Goal: Transaction & Acquisition: Purchase product/service

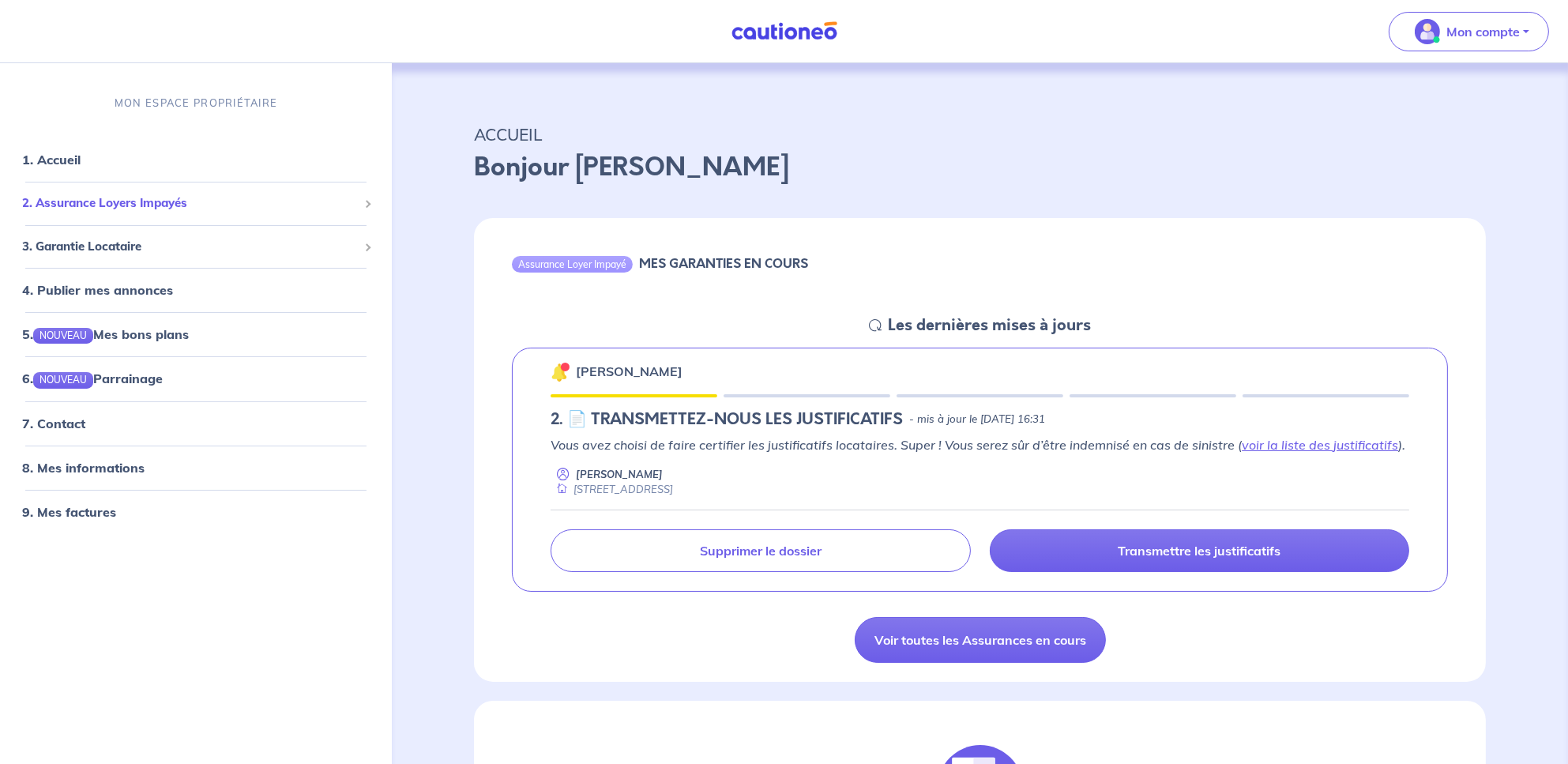
click at [87, 195] on span "2. Assurance Loyers Impayés" at bounding box center [189, 204] width 336 height 18
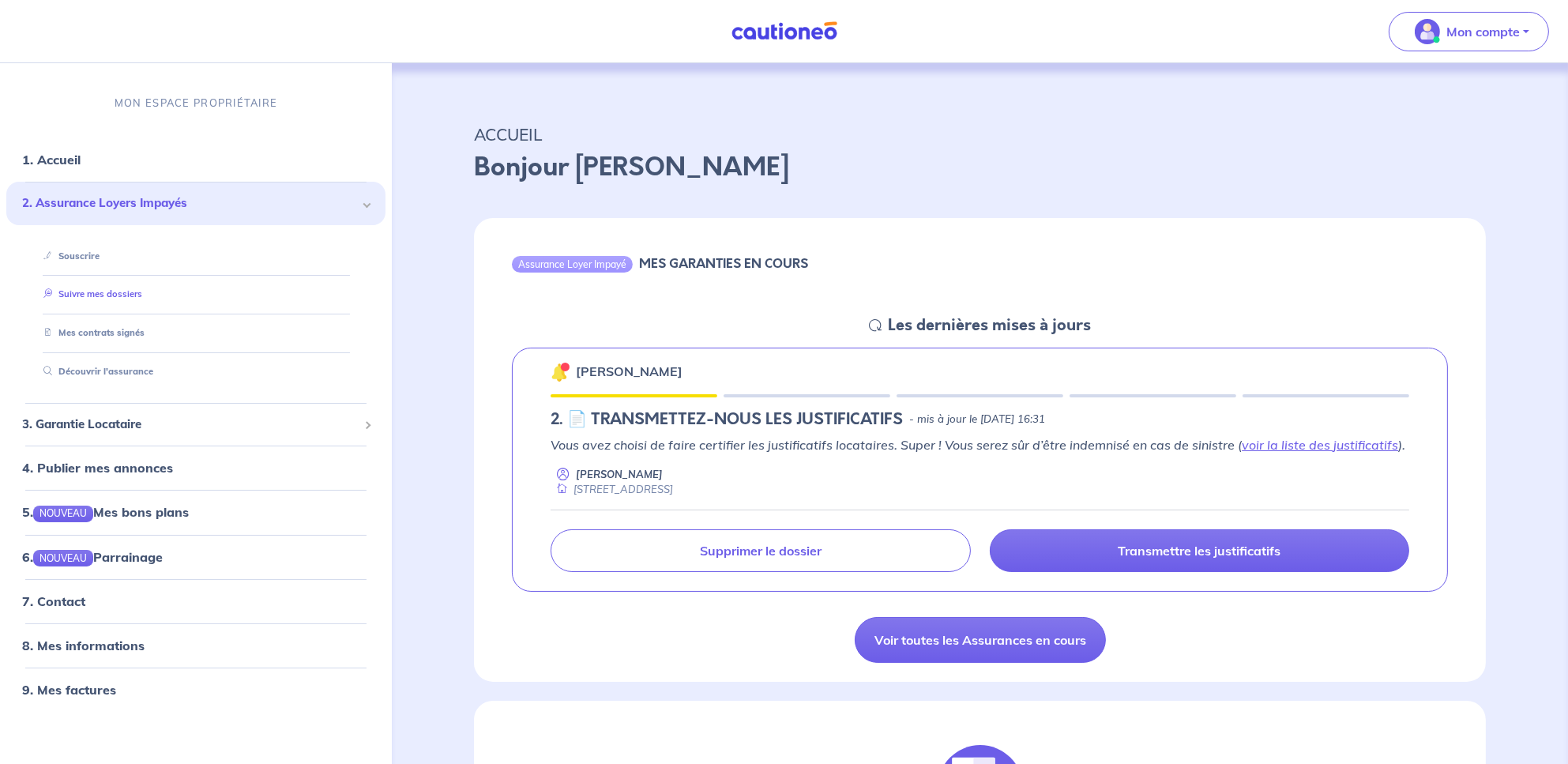
click at [108, 289] on link "Suivre mes dossiers" at bounding box center [90, 294] width 105 height 11
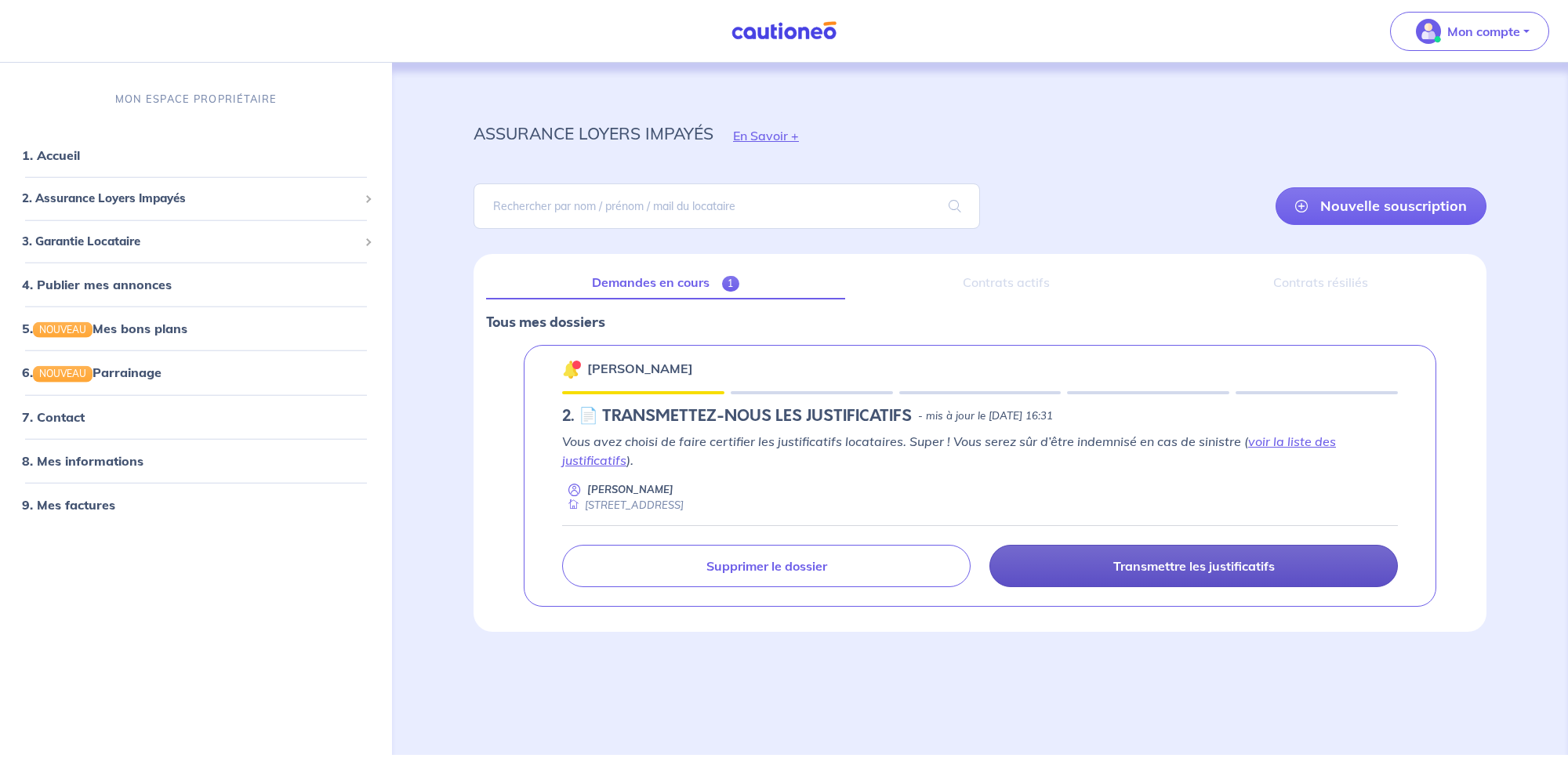
click at [1182, 560] on p "Transmettre les justificatifs" at bounding box center [1194, 566] width 162 height 15
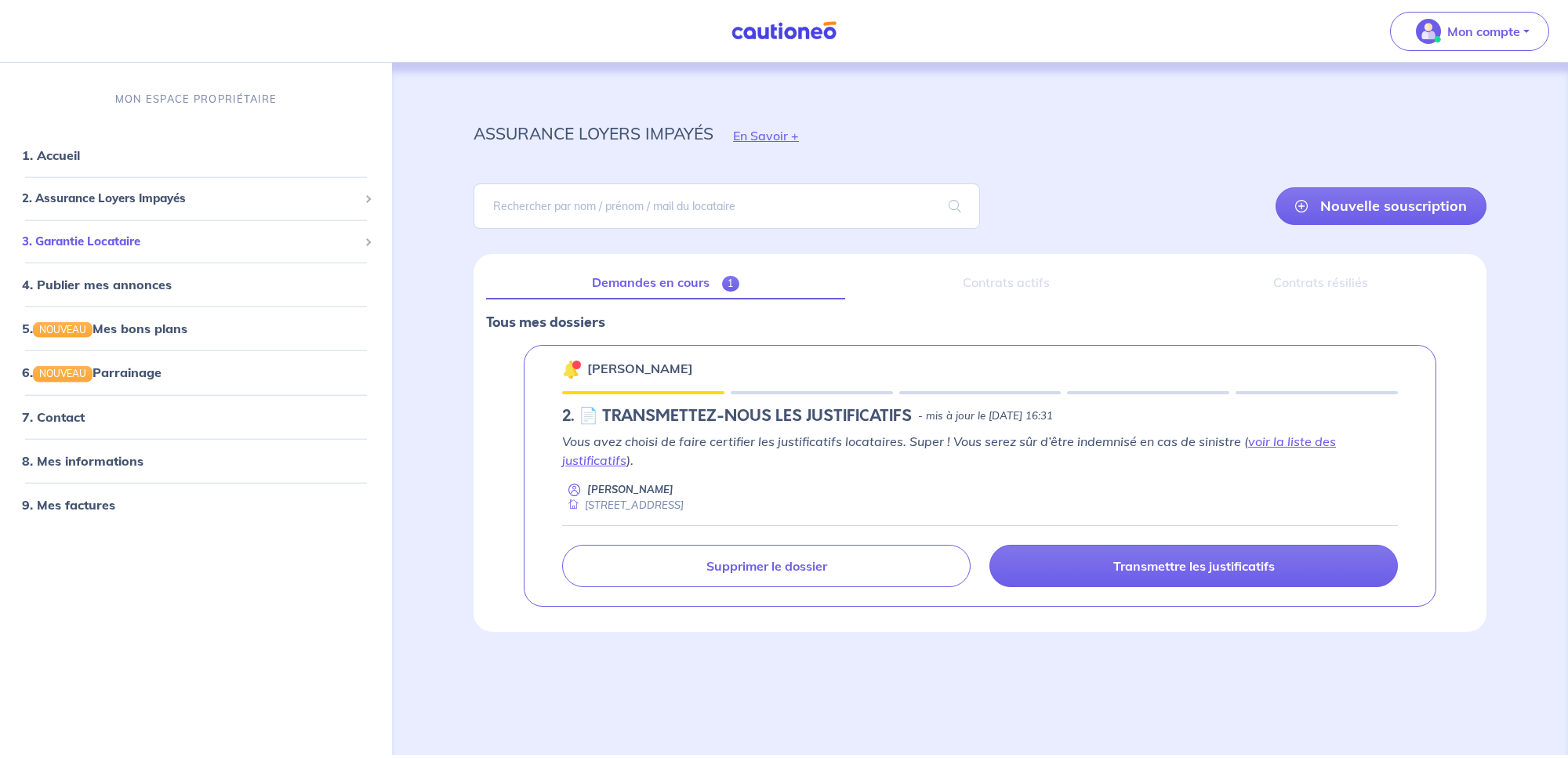
click at [116, 239] on span "3. Garantie Locataire" at bounding box center [189, 241] width 337 height 18
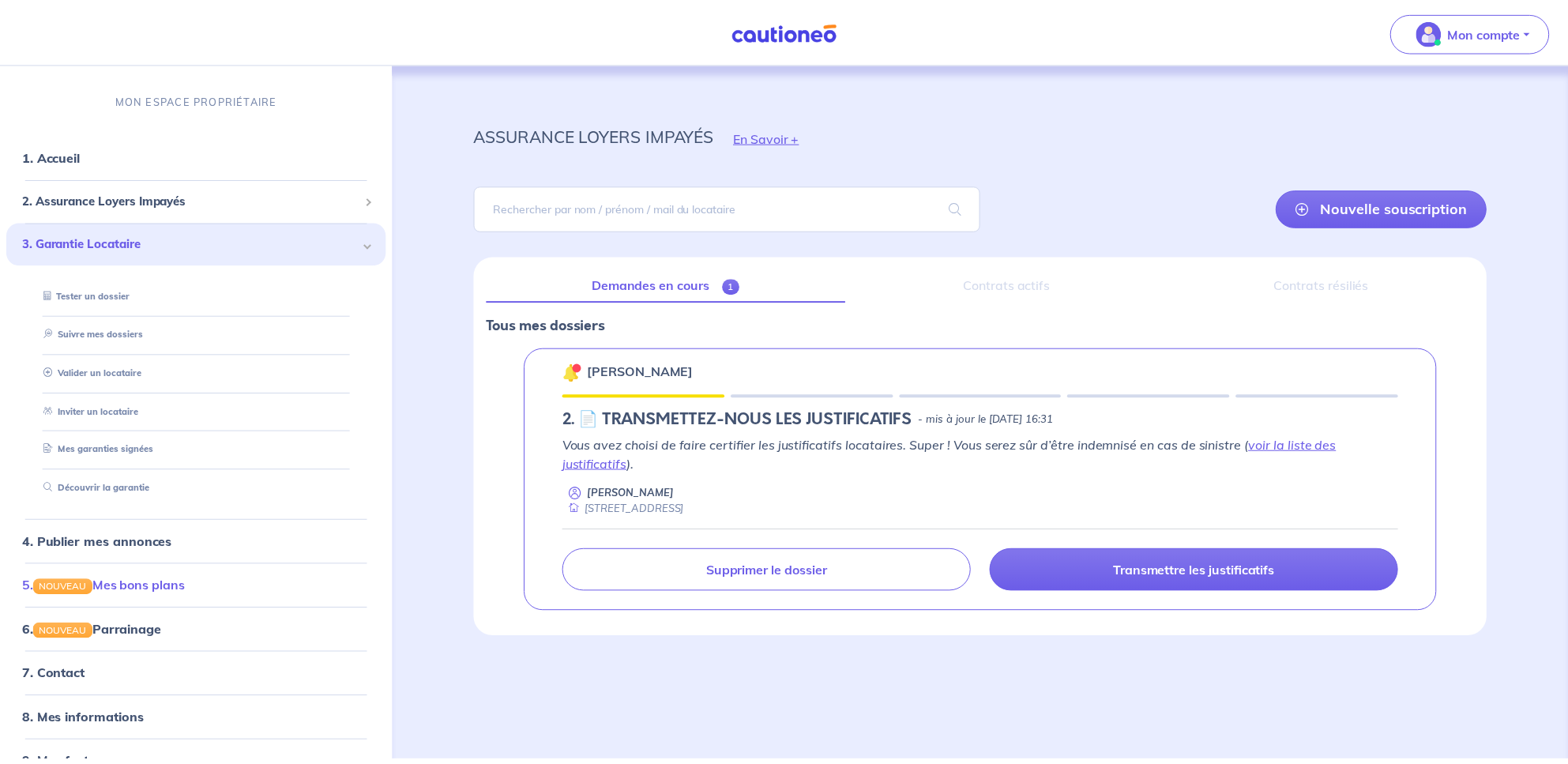
scroll to position [31, 0]
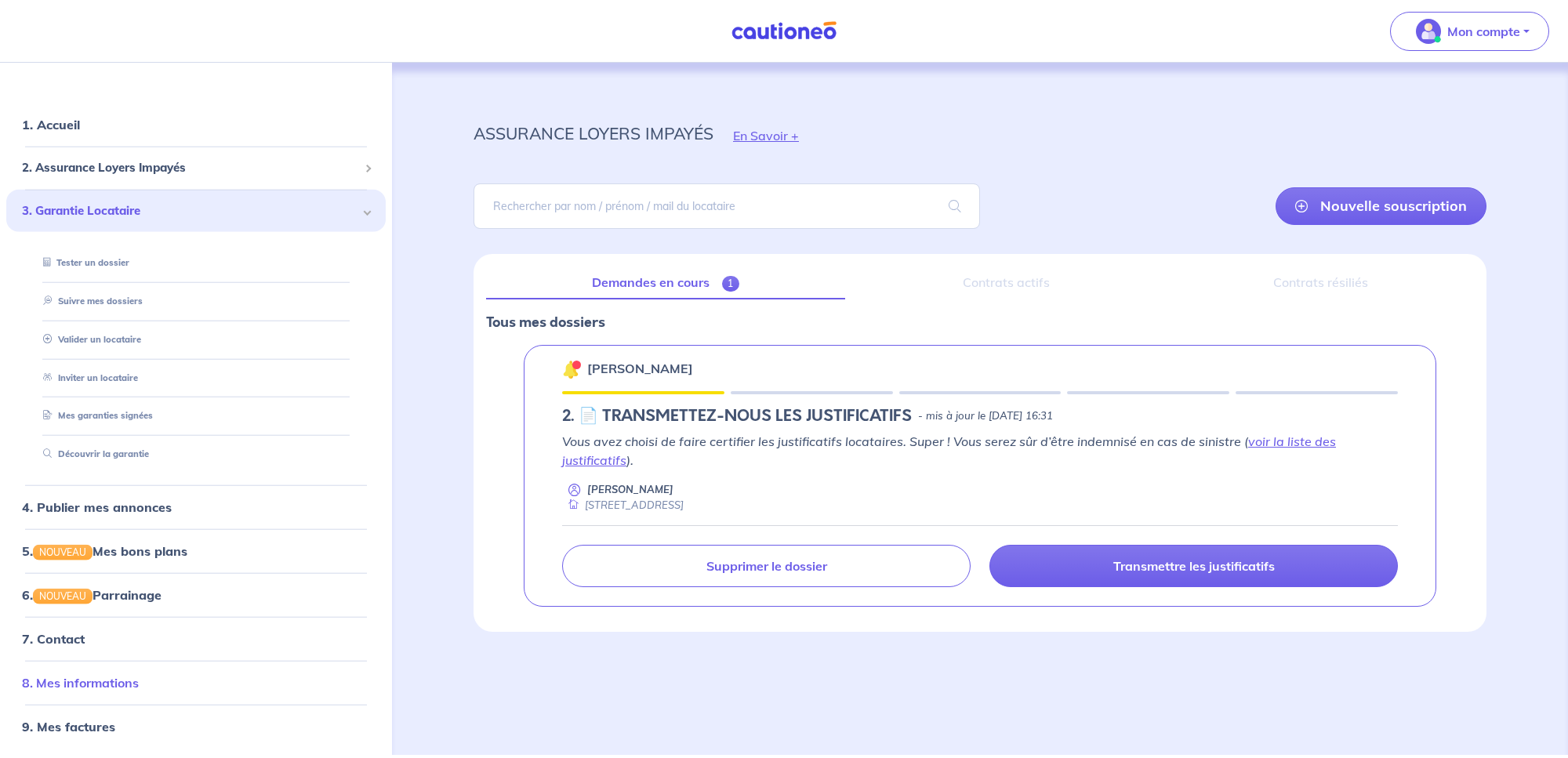
click at [90, 683] on link "8. Mes informations" at bounding box center [80, 683] width 117 height 15
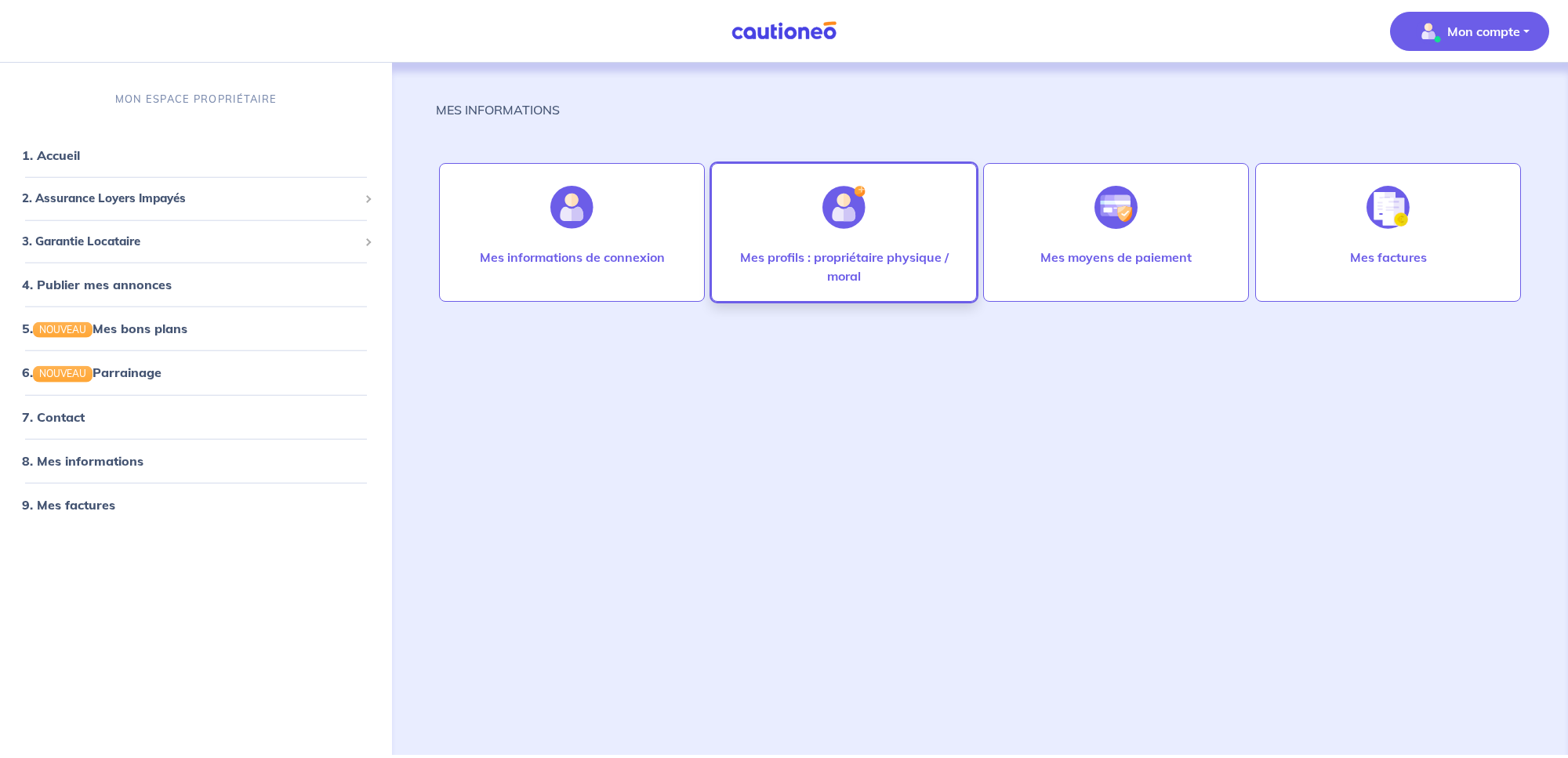
click at [820, 244] on div at bounding box center [844, 207] width 68 height 81
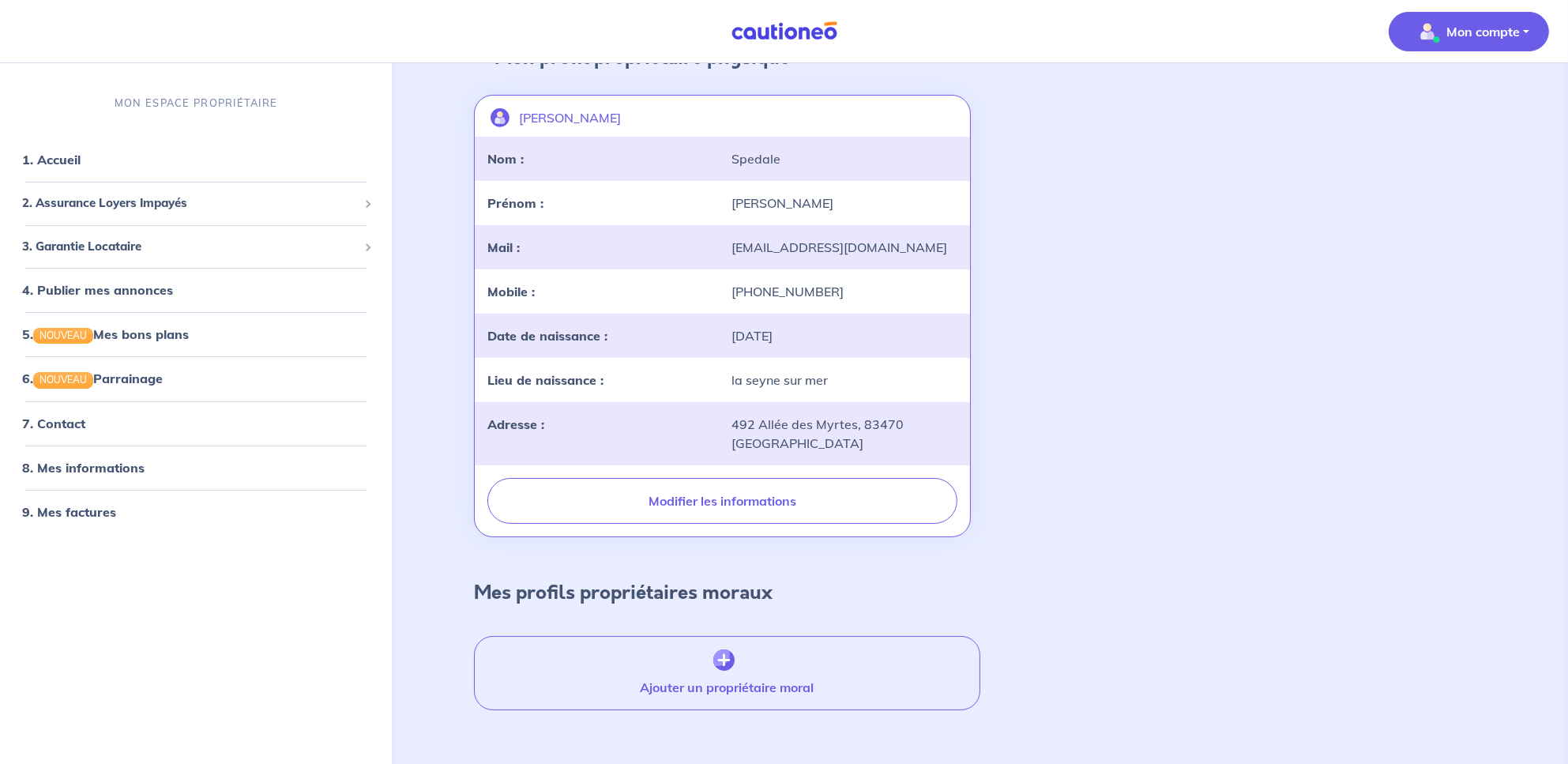
scroll to position [125, 0]
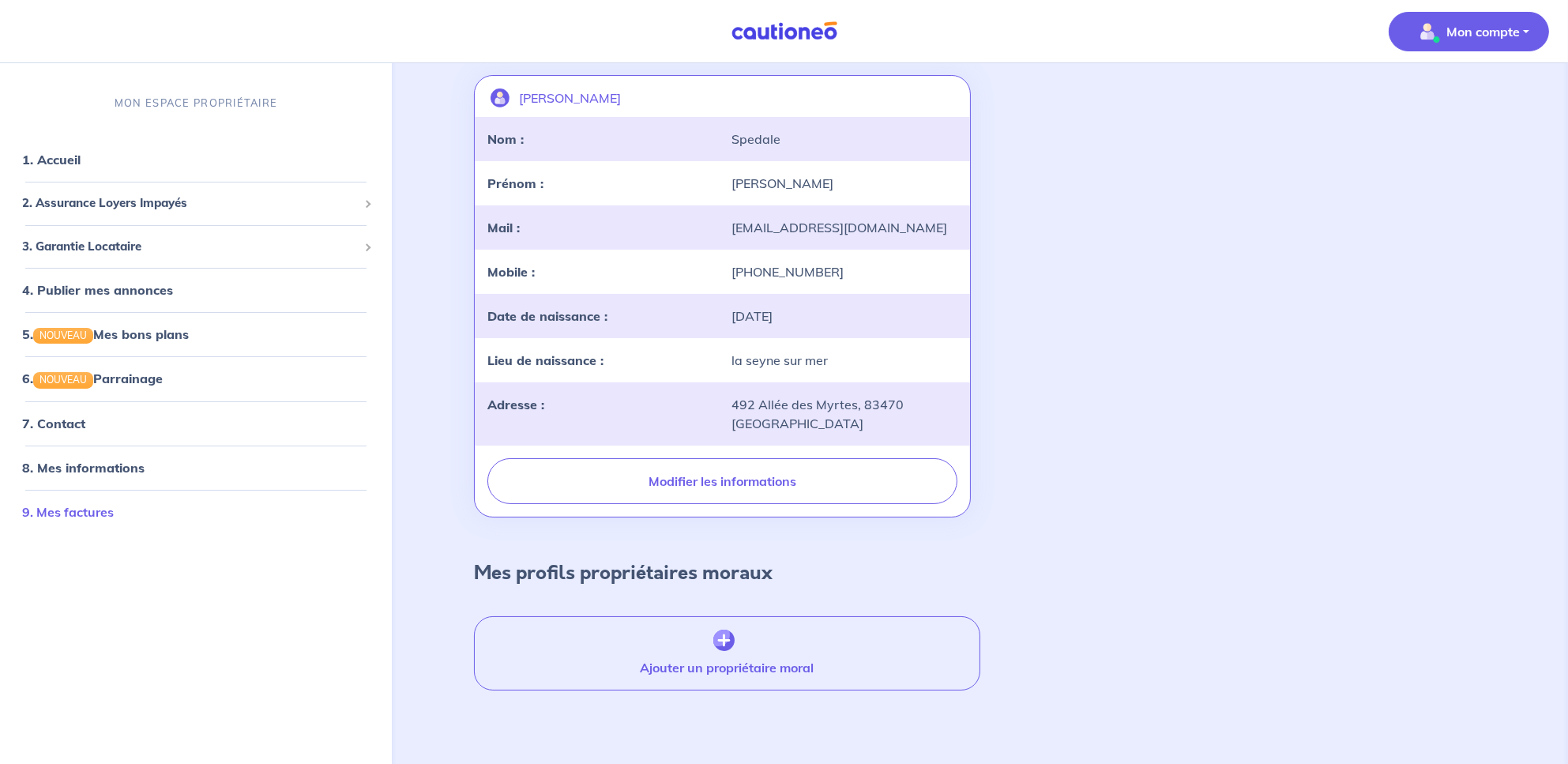
click at [72, 515] on link "9. Mes factures" at bounding box center [67, 511] width 91 height 15
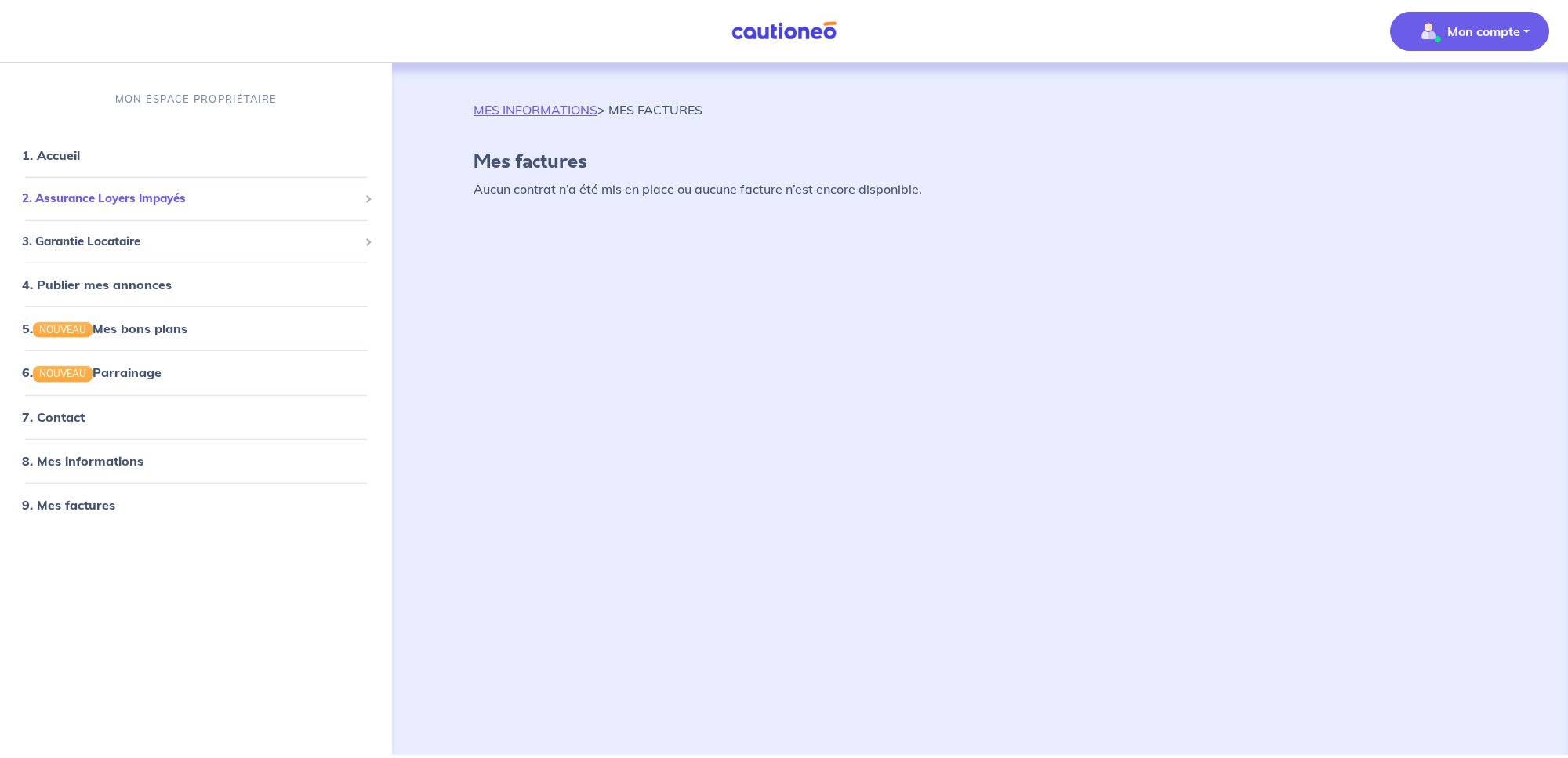
click at [109, 198] on span "2. Assurance Loyers Impayés" at bounding box center [189, 198] width 337 height 18
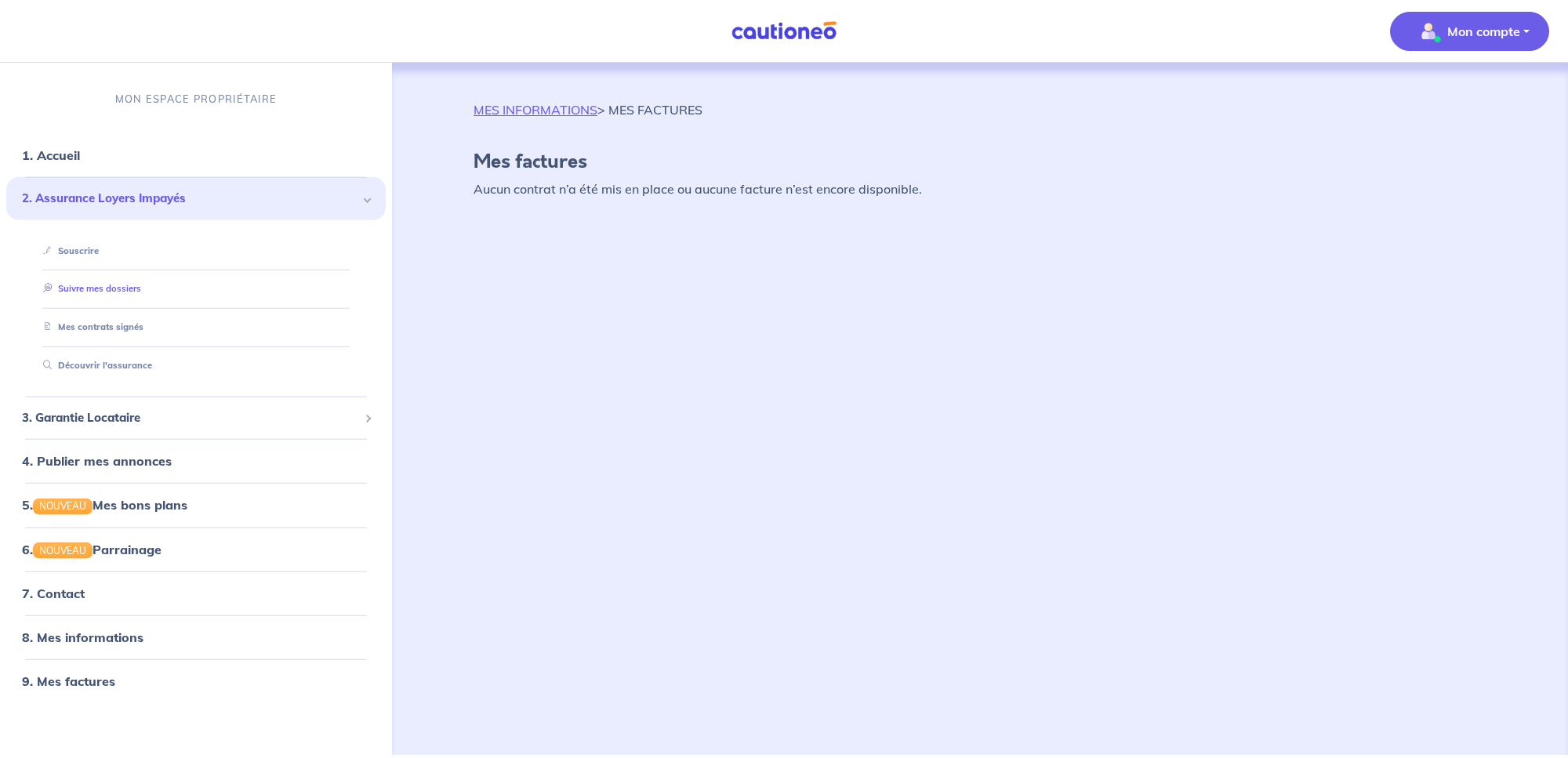
click at [118, 283] on link "Suivre mes dossiers" at bounding box center [89, 288] width 104 height 11
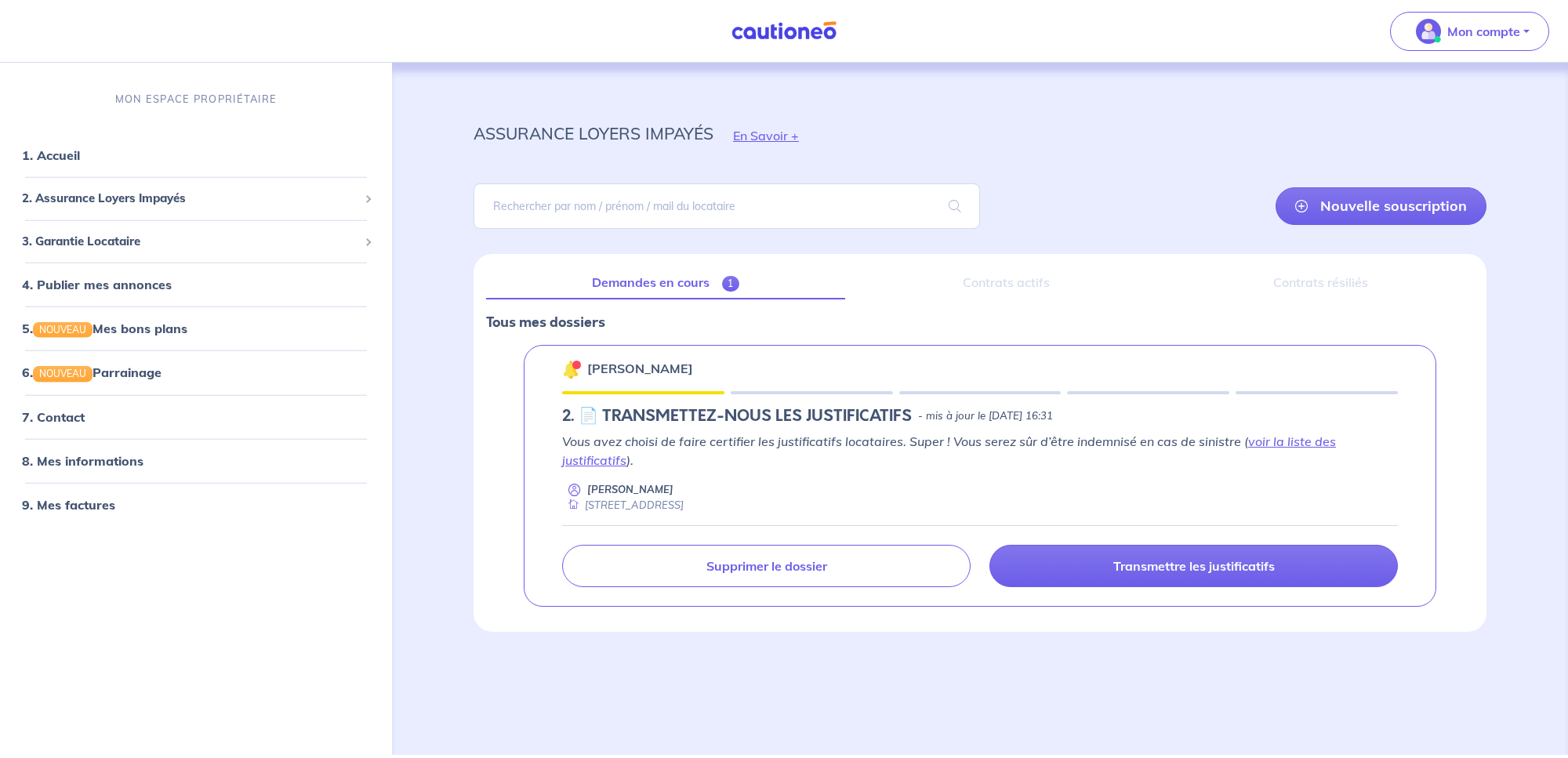
click at [727, 417] on h5 "2.︎ 📄 TRANSMETTEZ-NOUS LES JUSTIFICATIFS" at bounding box center [736, 416] width 349 height 19
click at [59, 154] on link "1. Accueil" at bounding box center [50, 154] width 57 height 15
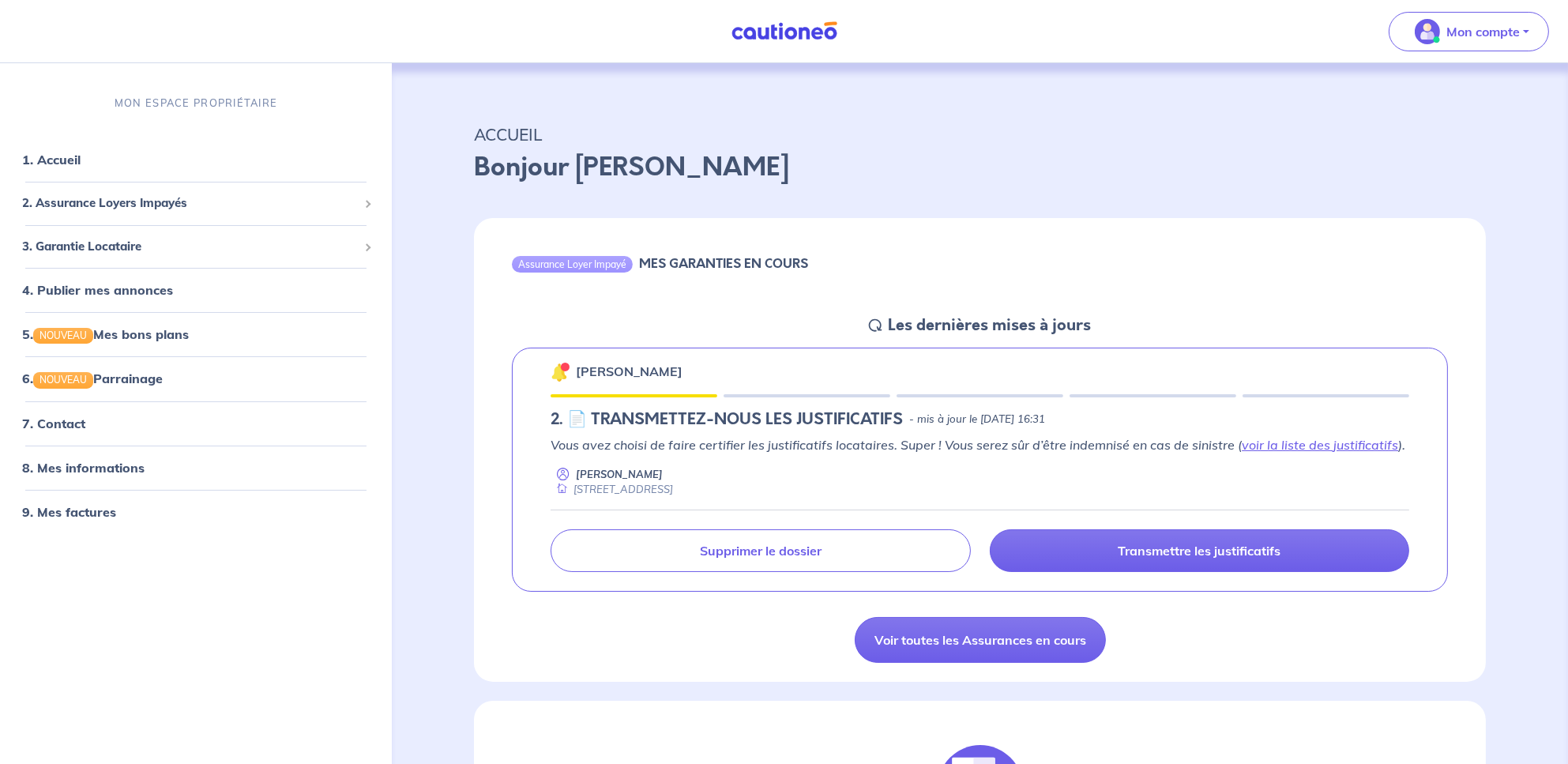
click at [1487, 53] on div "Mon compte" at bounding box center [1475, 32] width 185 height 65
click at [67, 158] on link "1. Accueil" at bounding box center [51, 159] width 58 height 15
click at [73, 197] on span "2. Assurance Loyers Impayés" at bounding box center [189, 204] width 336 height 18
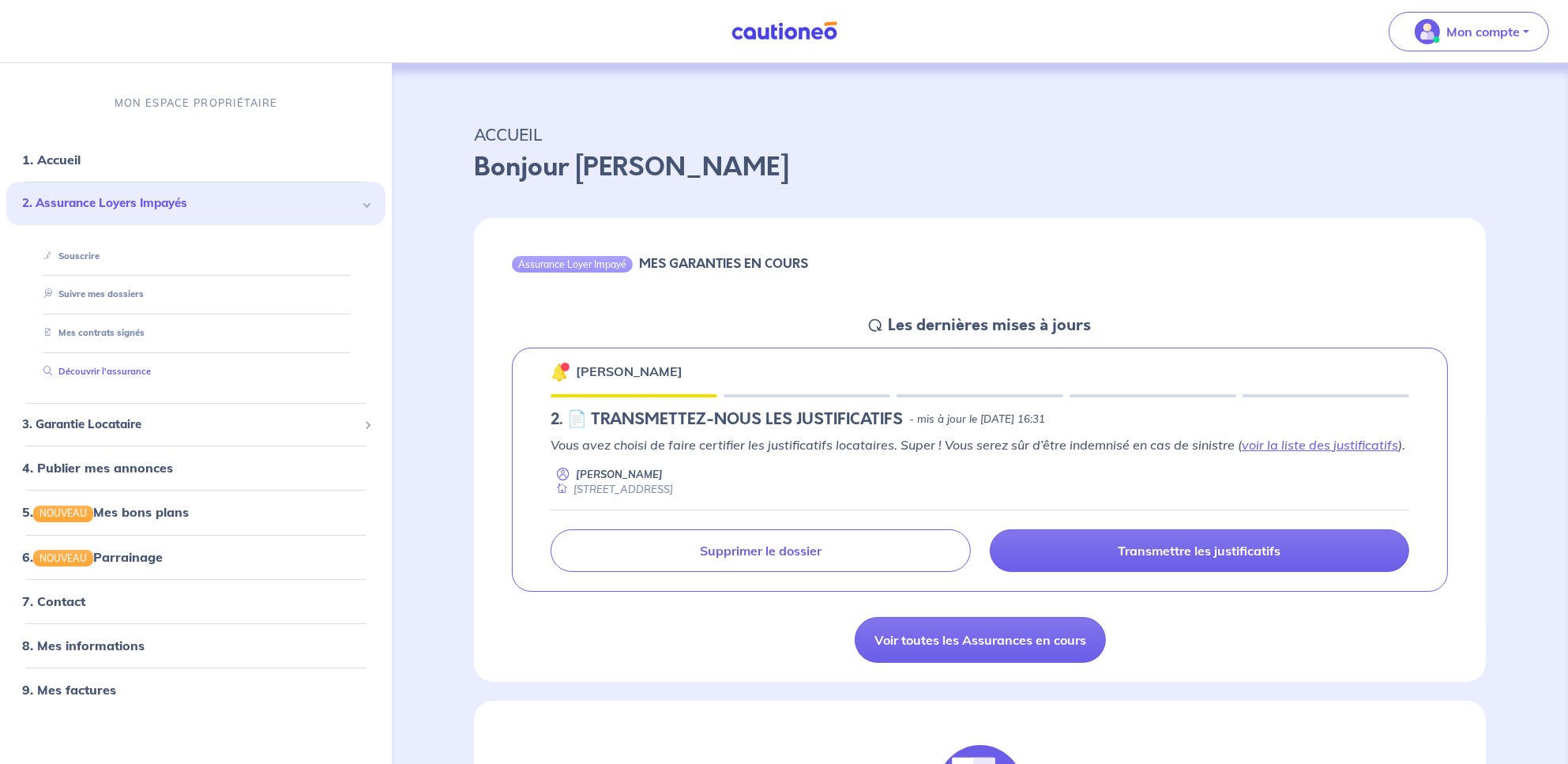
click at [121, 366] on link "Découvrir l'assurance" at bounding box center [94, 371] width 114 height 11
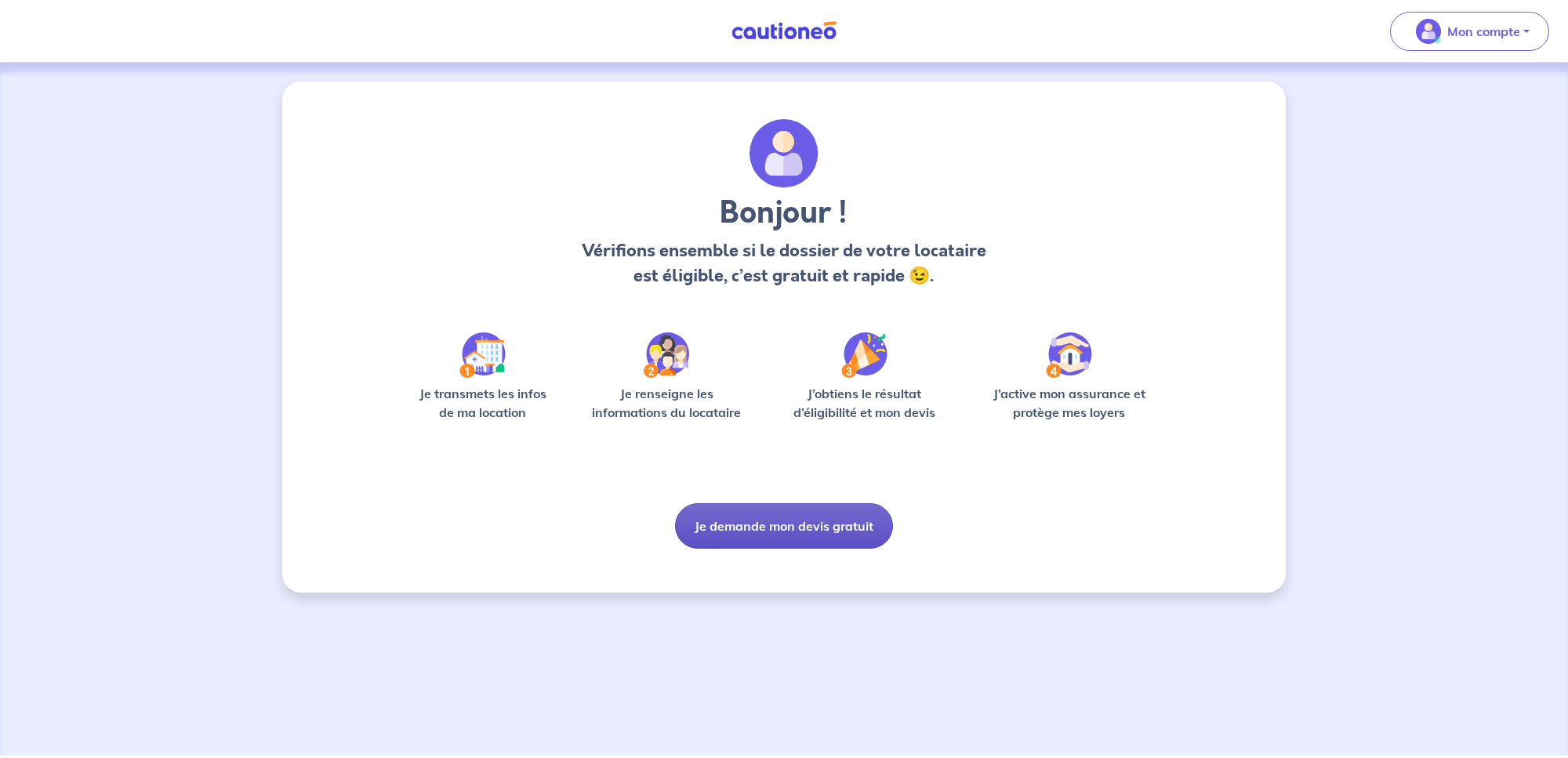
click at [780, 525] on button "Je demande mon devis gratuit" at bounding box center [784, 526] width 218 height 46
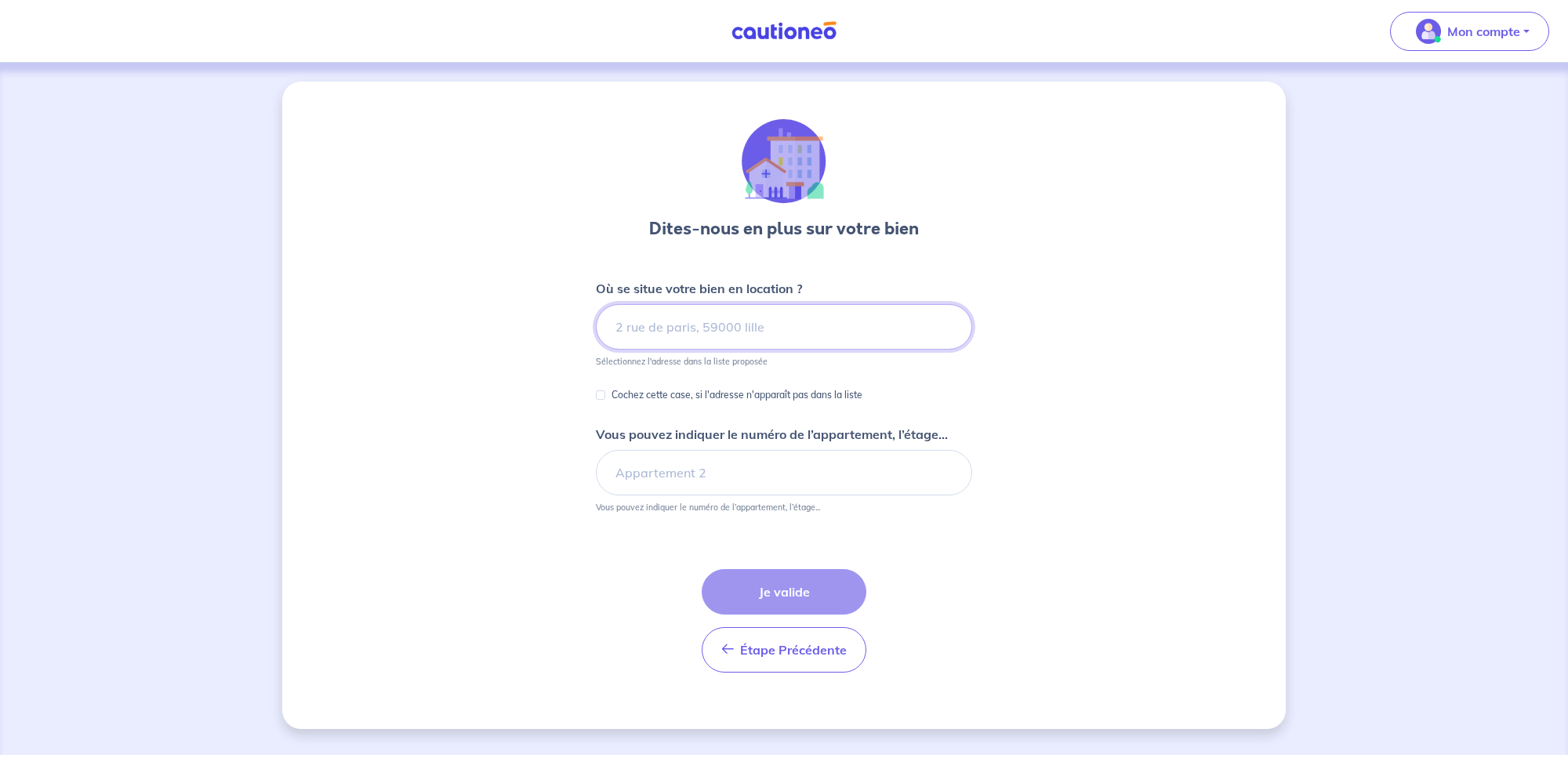
click at [795, 336] on input at bounding box center [784, 327] width 376 height 46
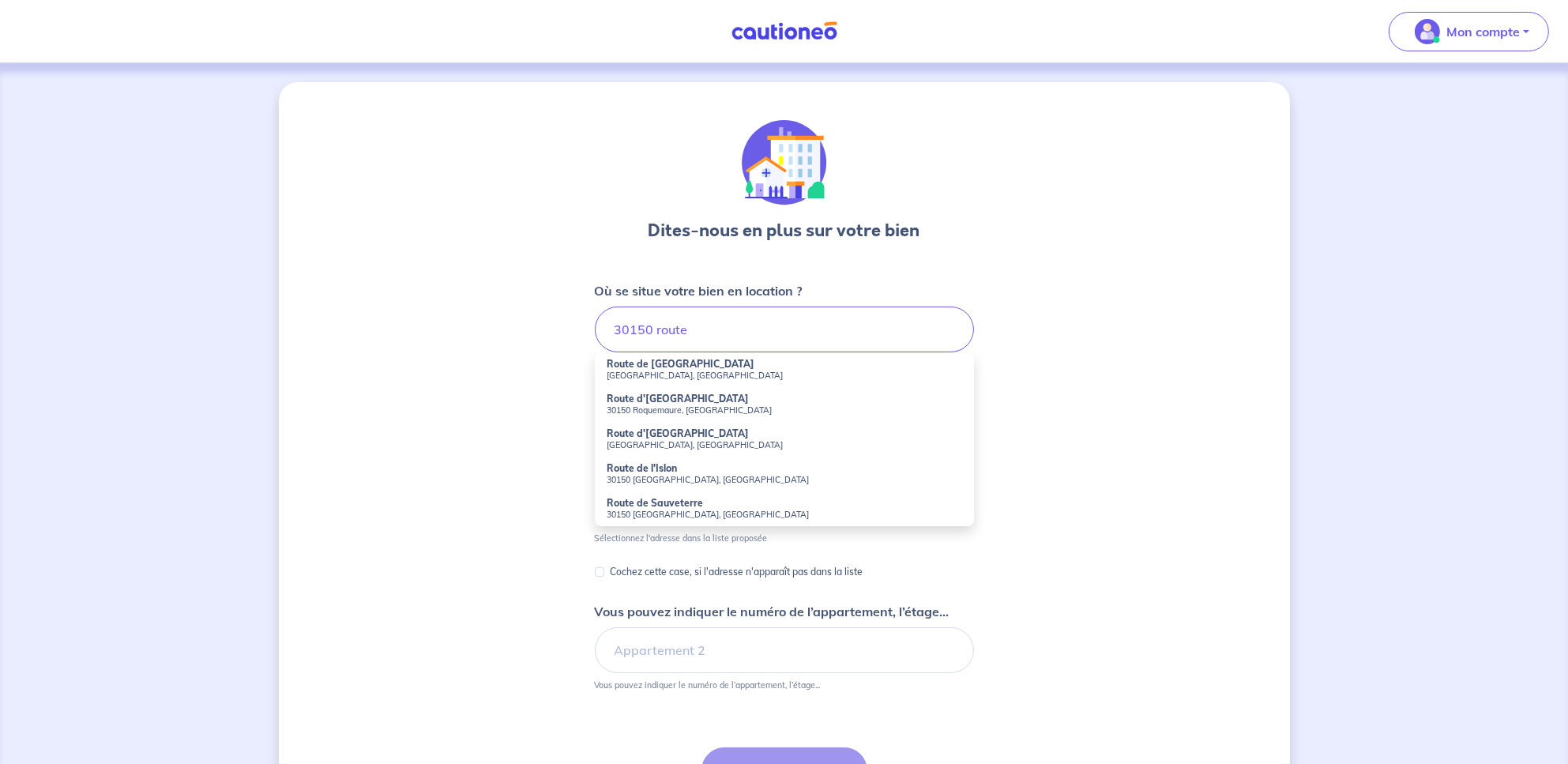
click at [688, 377] on small "30150 Saint-Geniès-de-Comolas, France" at bounding box center [784, 376] width 354 height 11
type input "Route de Saint-Laurent des Arbre, 30150 Saint-Geniès-de-Comolas, France"
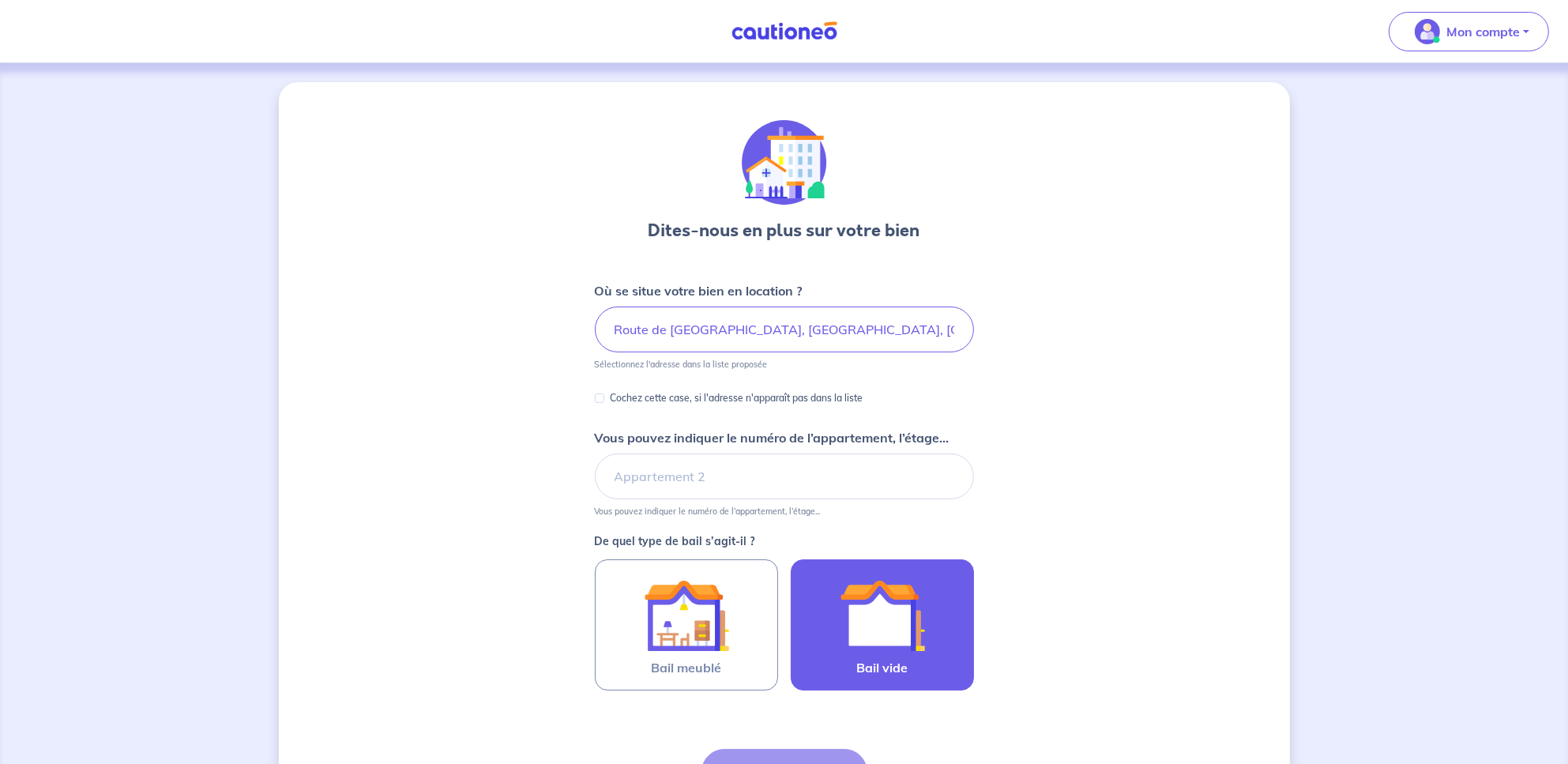
click at [904, 668] on span "Bail vide" at bounding box center [881, 667] width 52 height 19
click at [0, 0] on input "Bail vide" at bounding box center [0, 0] width 0 height 0
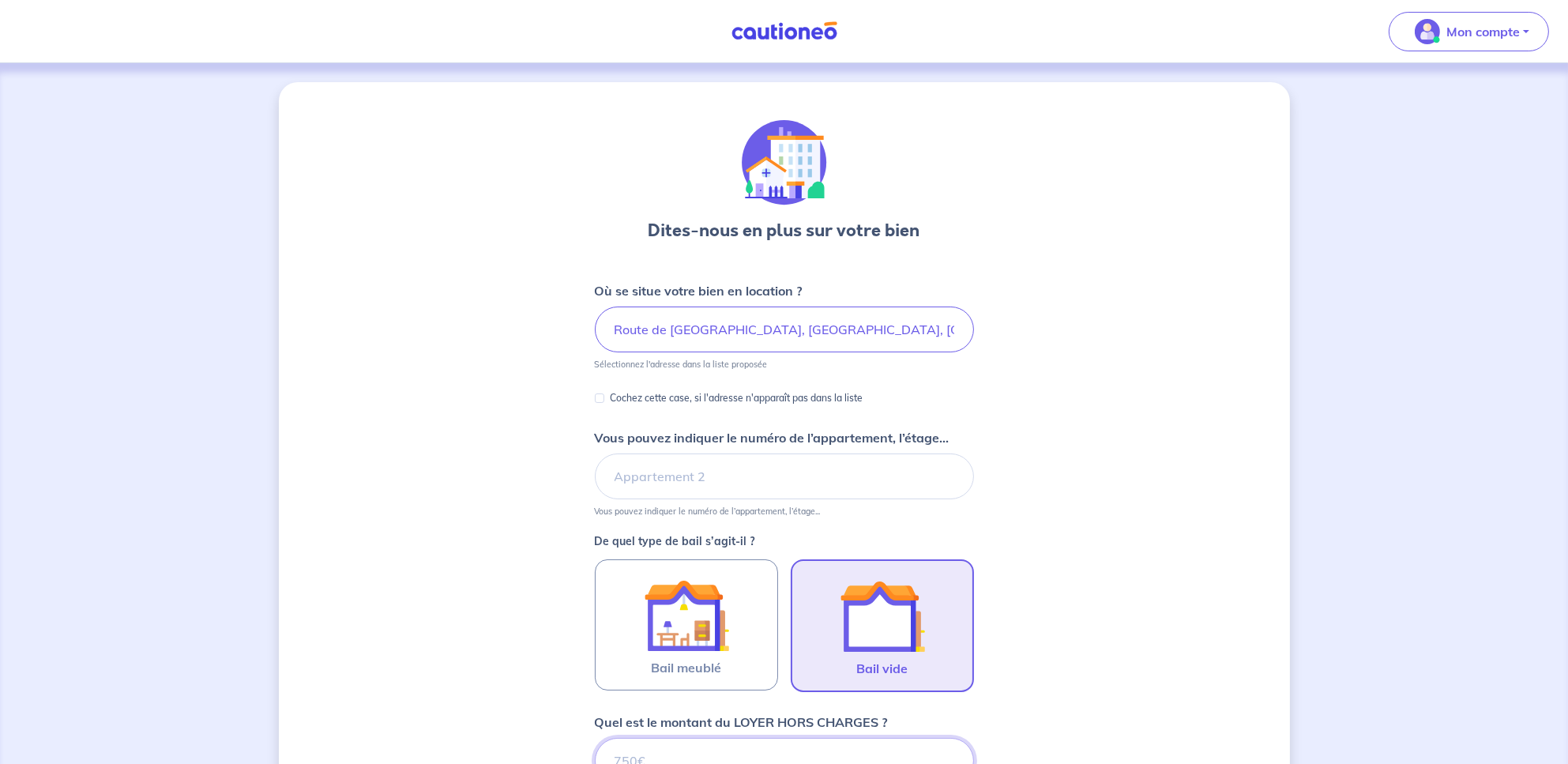
scroll to position [451, 0]
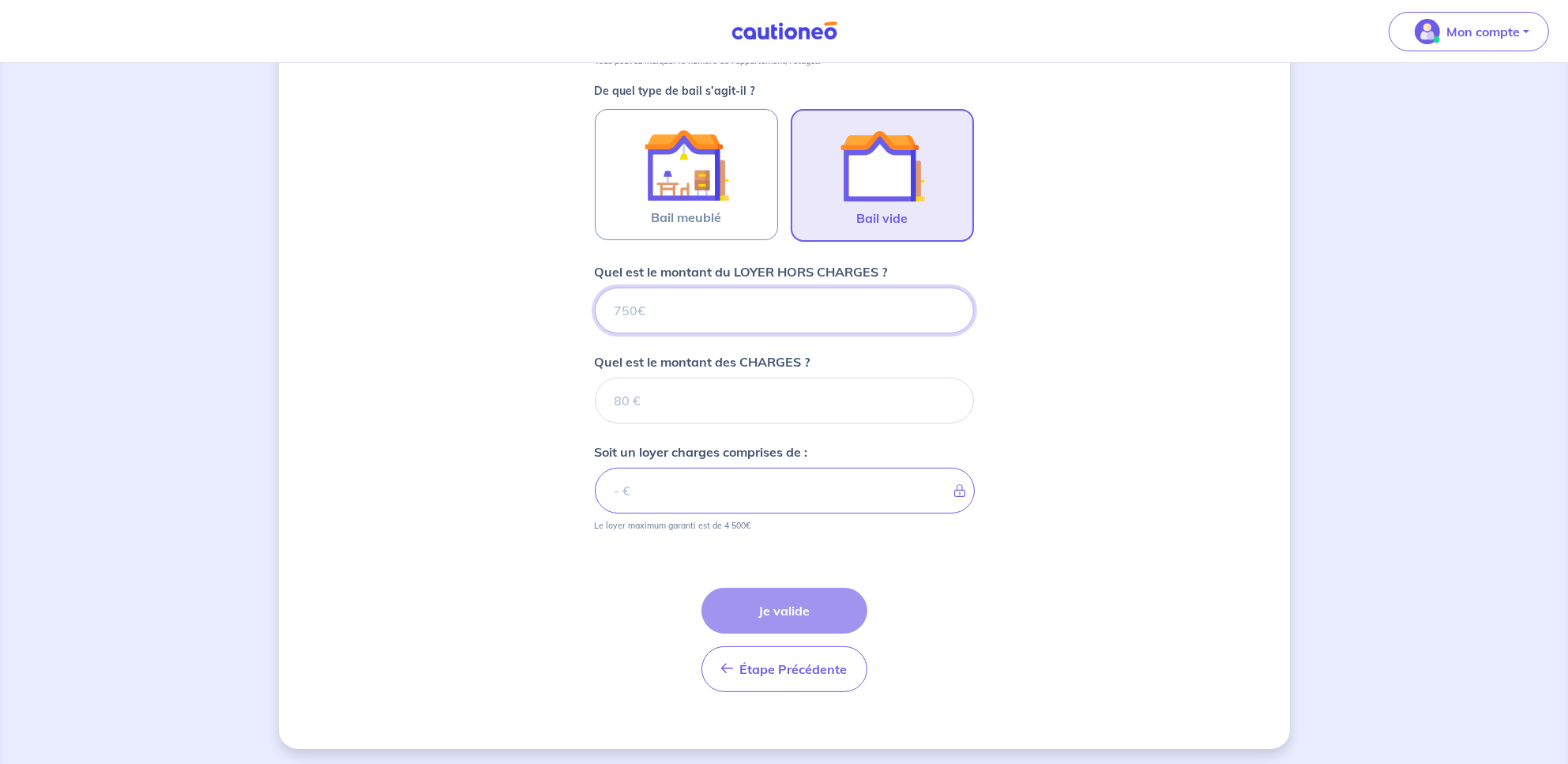
click at [662, 320] on input "Quel est le montant du LOYER HORS CHARGES ?" at bounding box center [784, 310] width 379 height 46
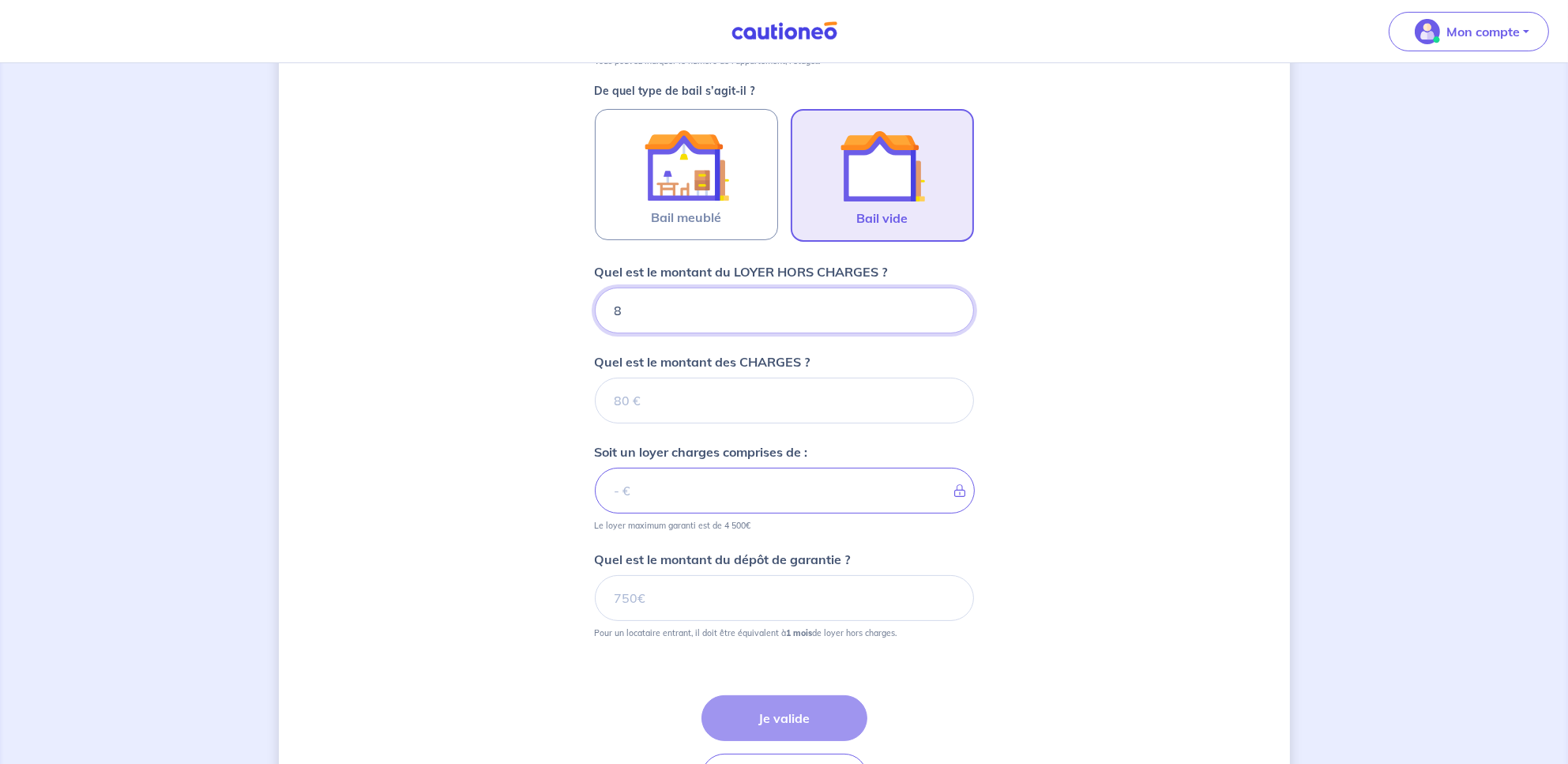
type input "87"
type input "870"
click at [670, 403] on input "Quel est le montant des CHARGES ?" at bounding box center [784, 400] width 379 height 46
type input "28"
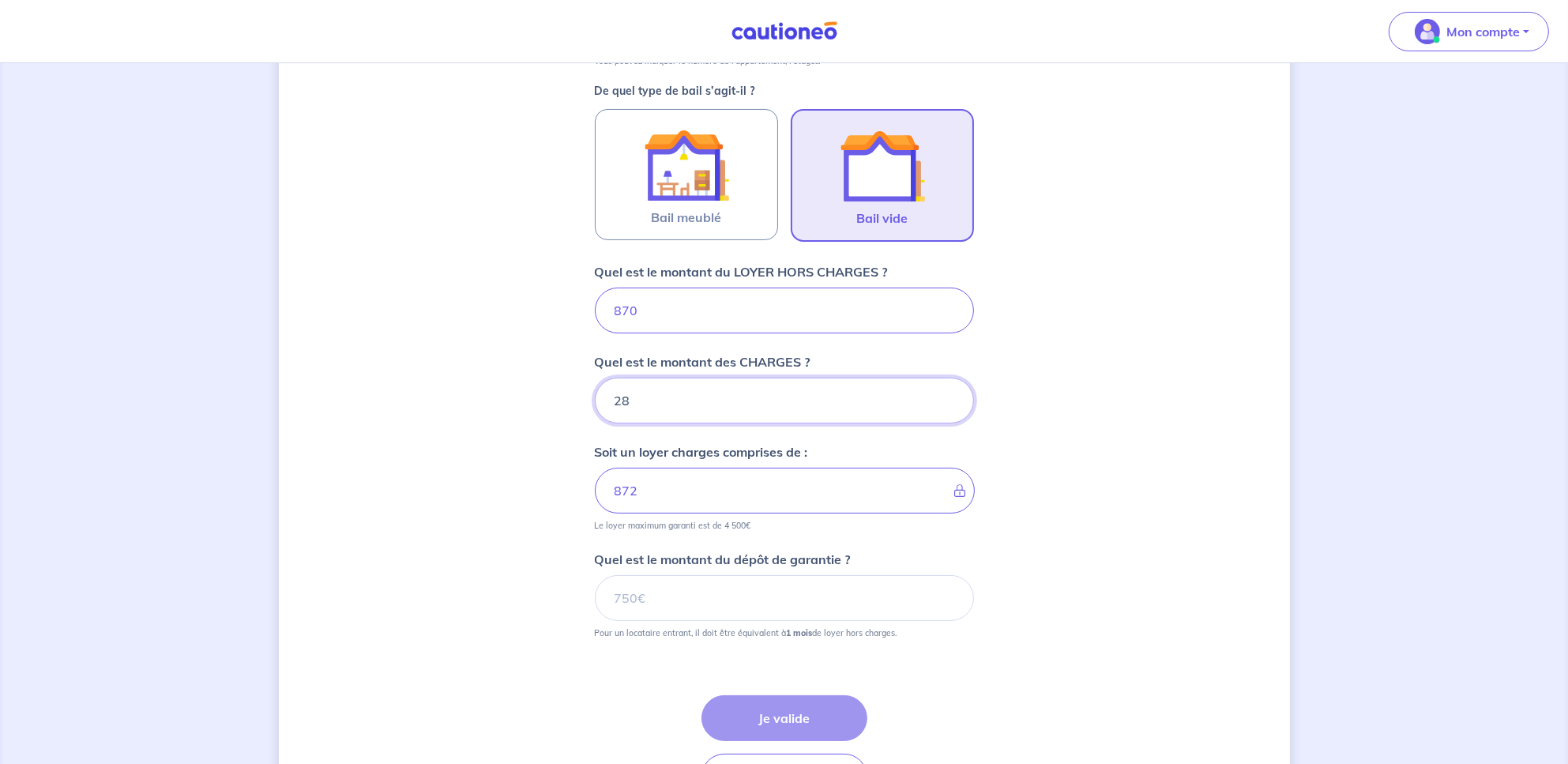
type input "898"
type input "2"
type input "872"
type input "225"
type input "1095"
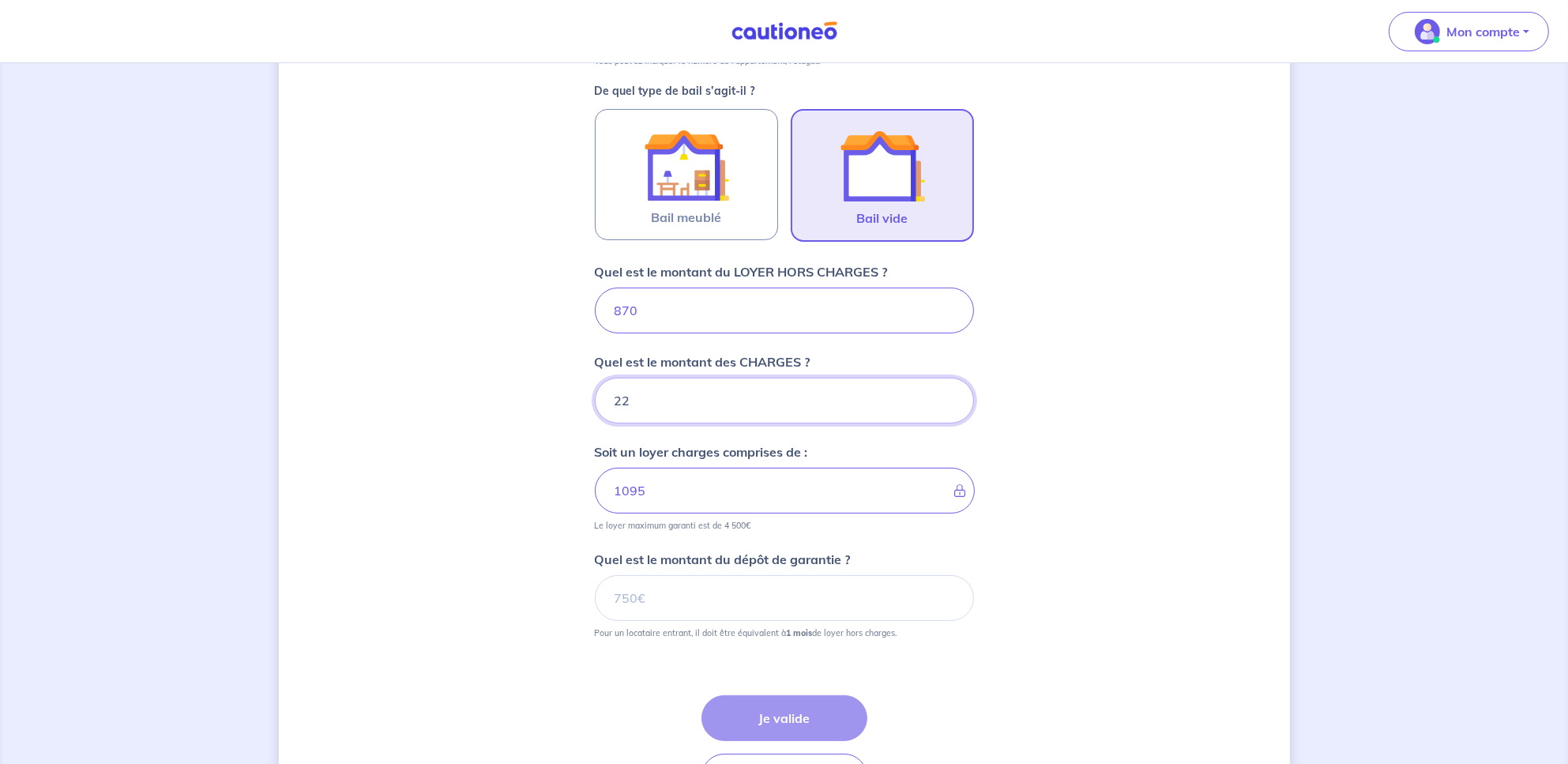
type input "2"
type input "872"
type input "25"
type input "895"
type input "25"
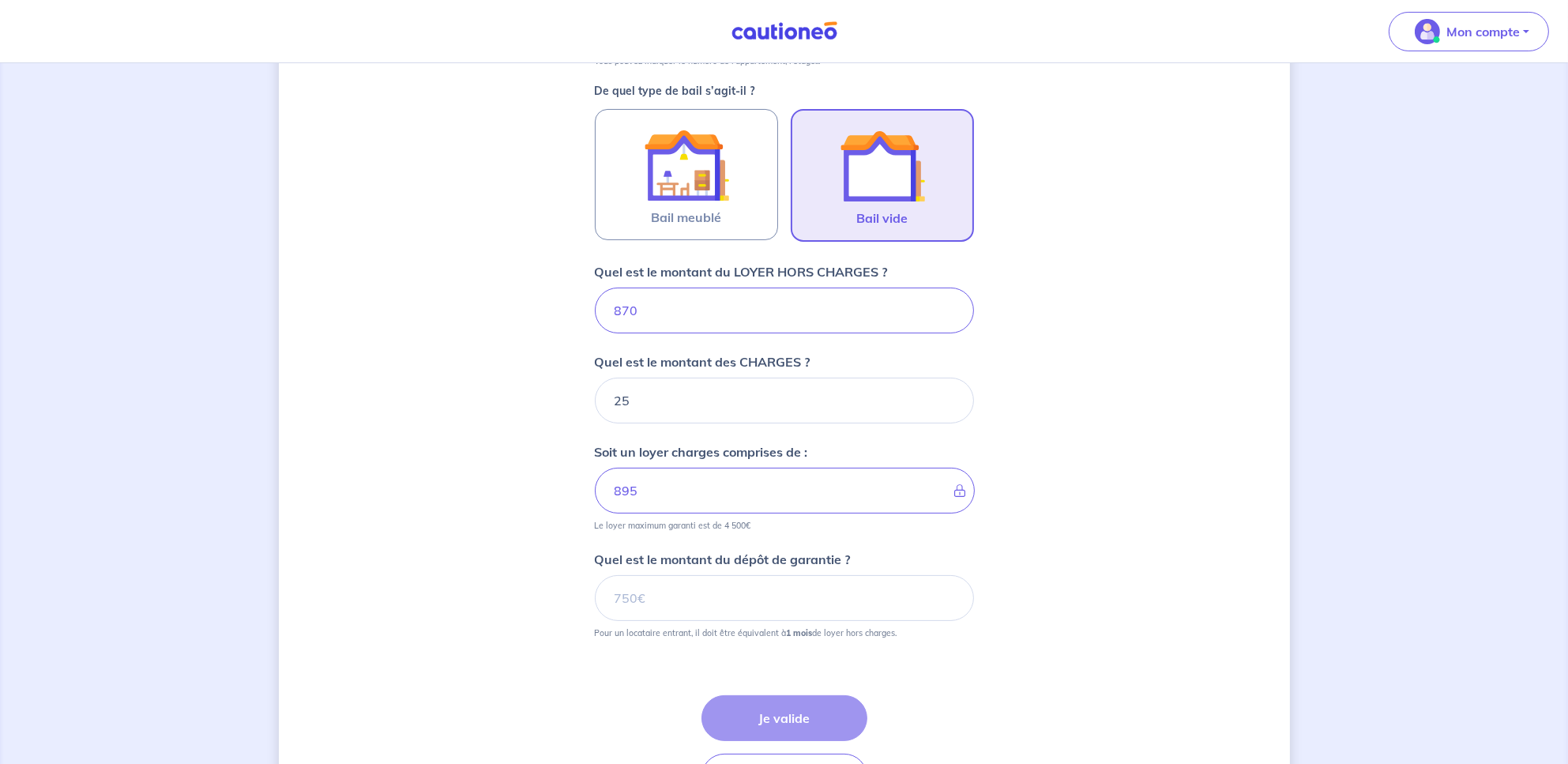
click at [461, 426] on div "Dites-nous en plus sur votre bien Où se situe votre bien en location ? Route de…" at bounding box center [784, 244] width 1012 height 1225
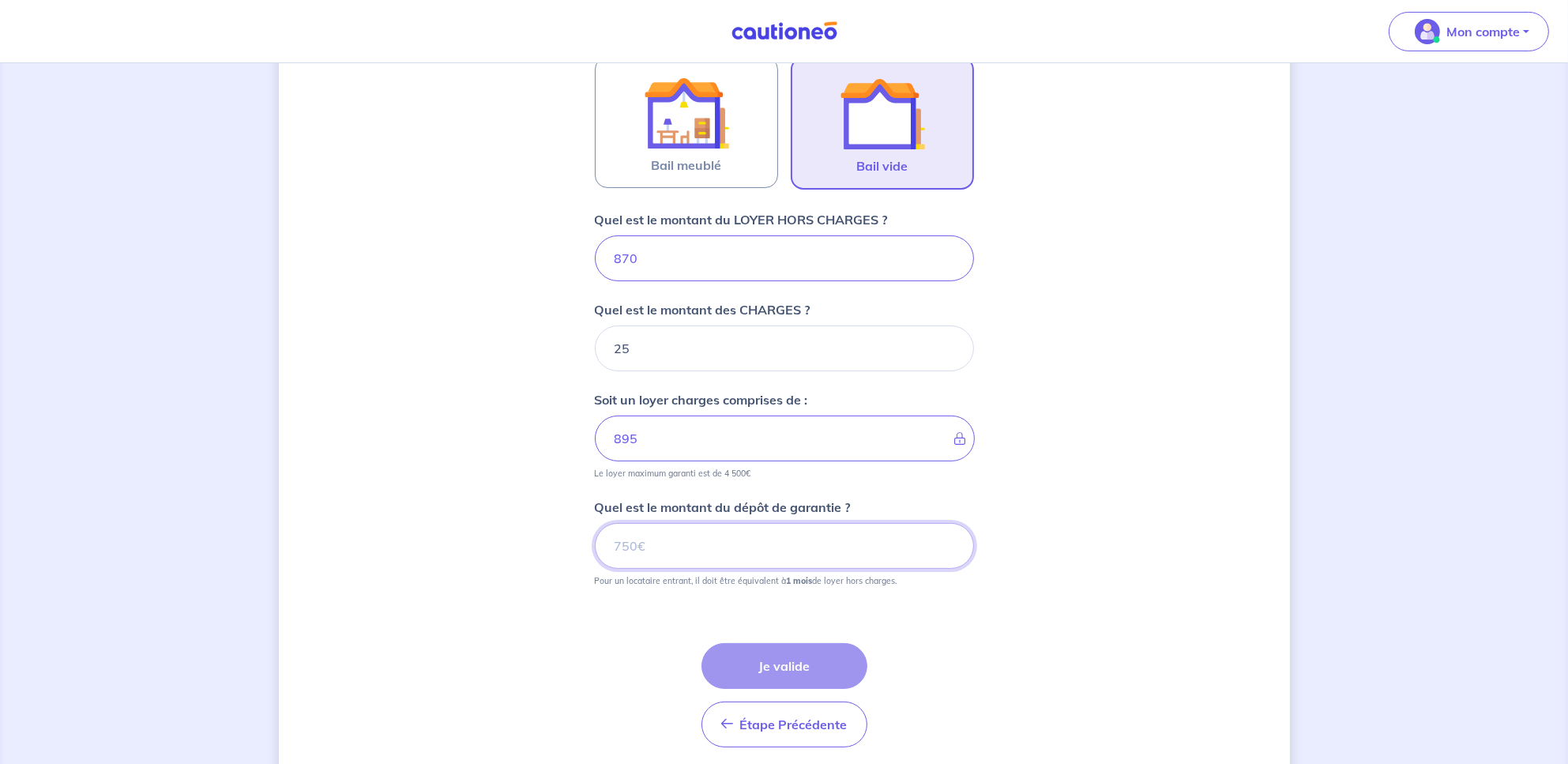
click at [665, 547] on input "Quel est le montant du dépôt de garantie ?" at bounding box center [784, 546] width 379 height 46
type input "870"
click at [789, 666] on button "Je valide" at bounding box center [784, 666] width 166 height 46
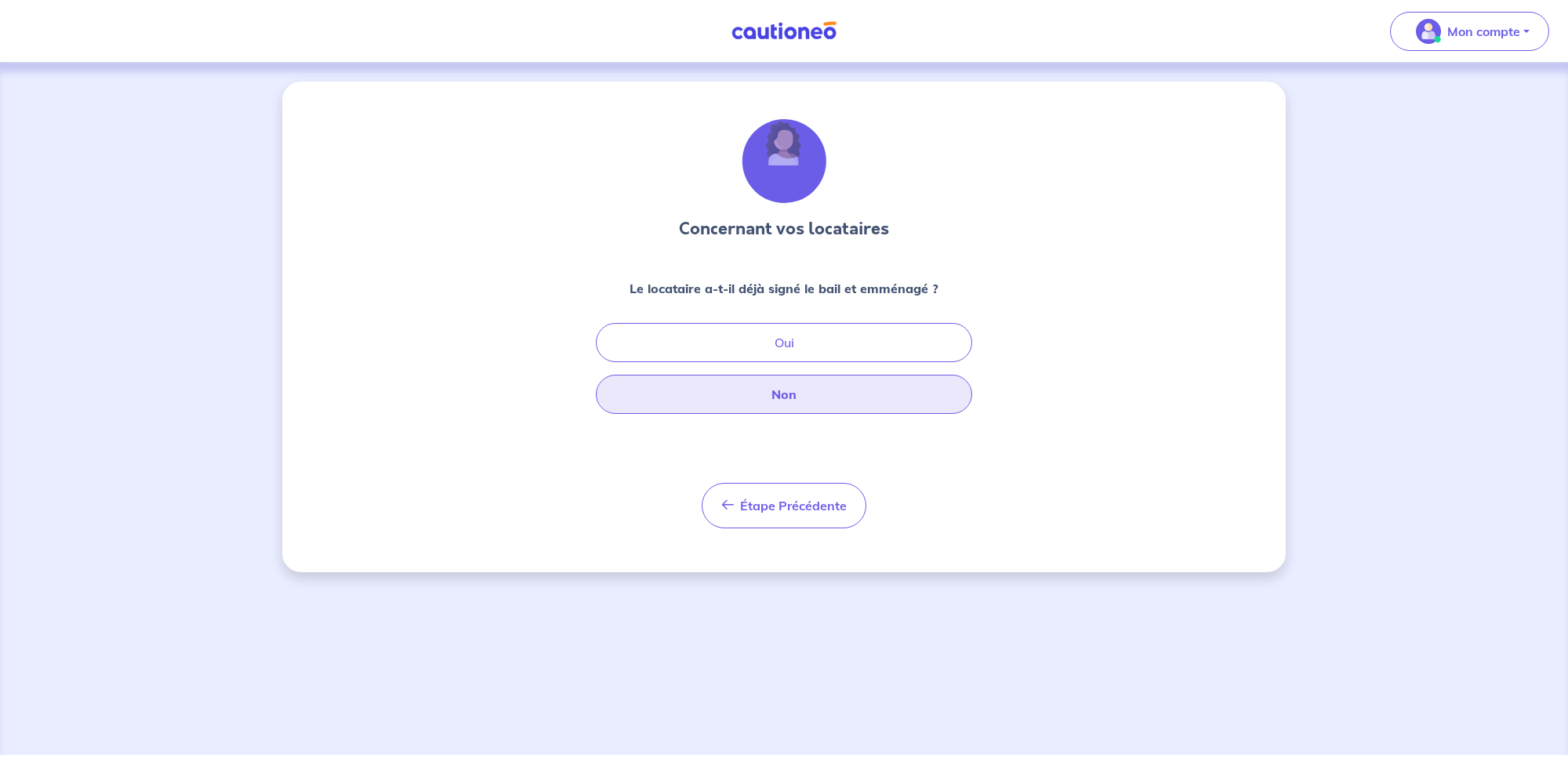
click at [828, 389] on button "Non" at bounding box center [784, 394] width 376 height 40
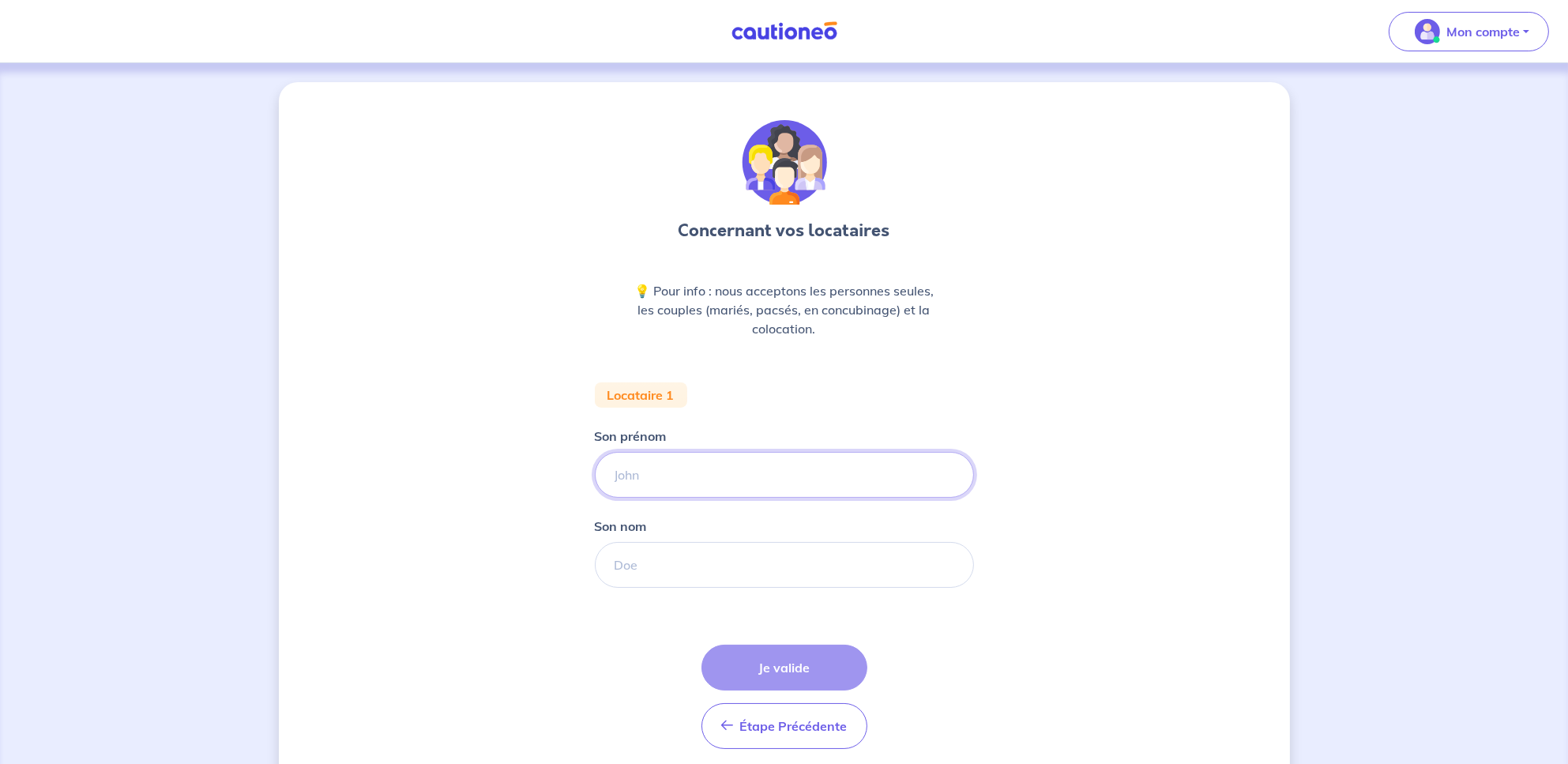
click at [701, 483] on input "Son prénom" at bounding box center [784, 474] width 379 height 46
type input "sandrine"
click at [680, 543] on input "Son nom" at bounding box center [784, 565] width 379 height 46
type input "cottun"
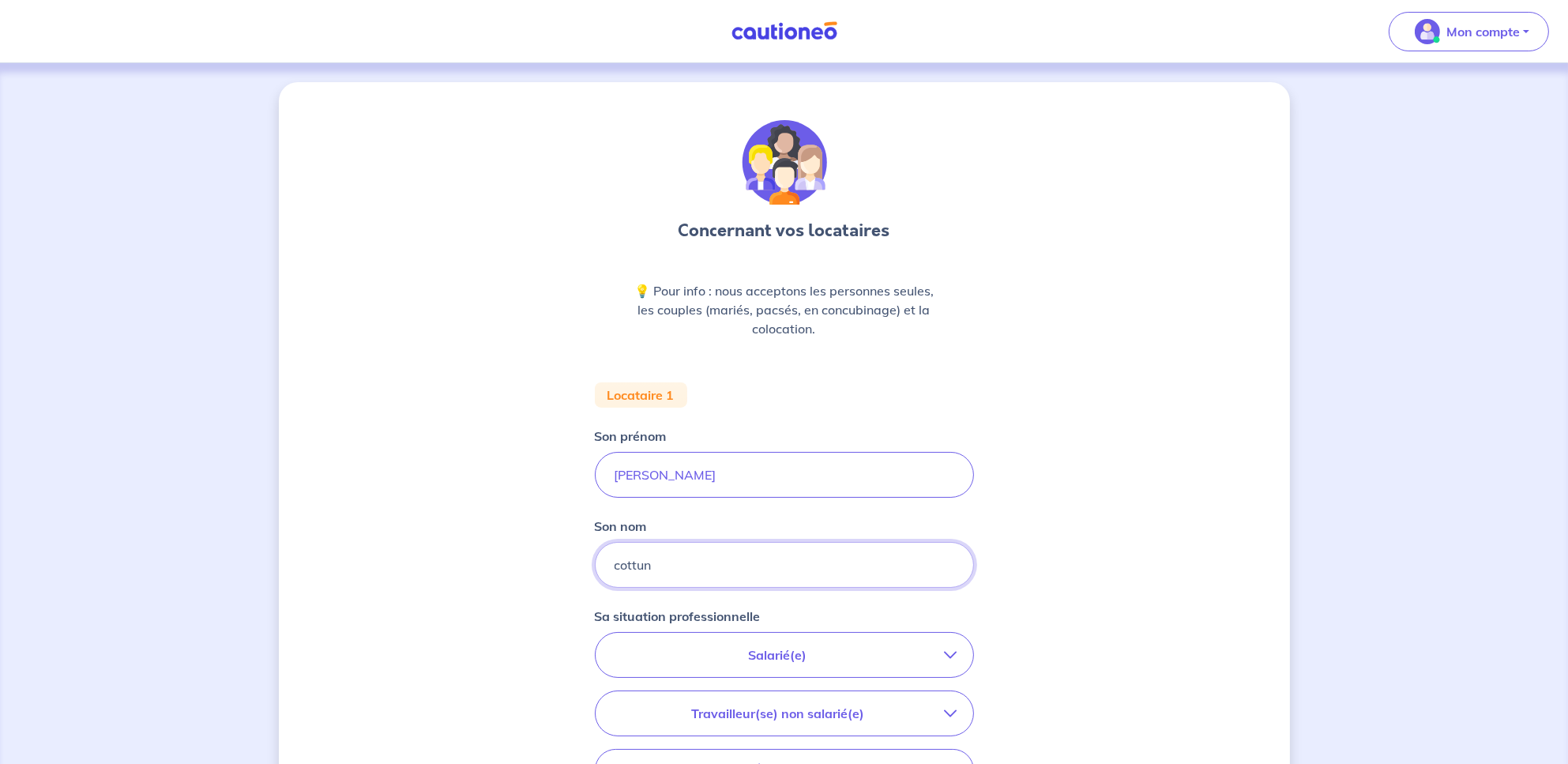
scroll to position [105, 0]
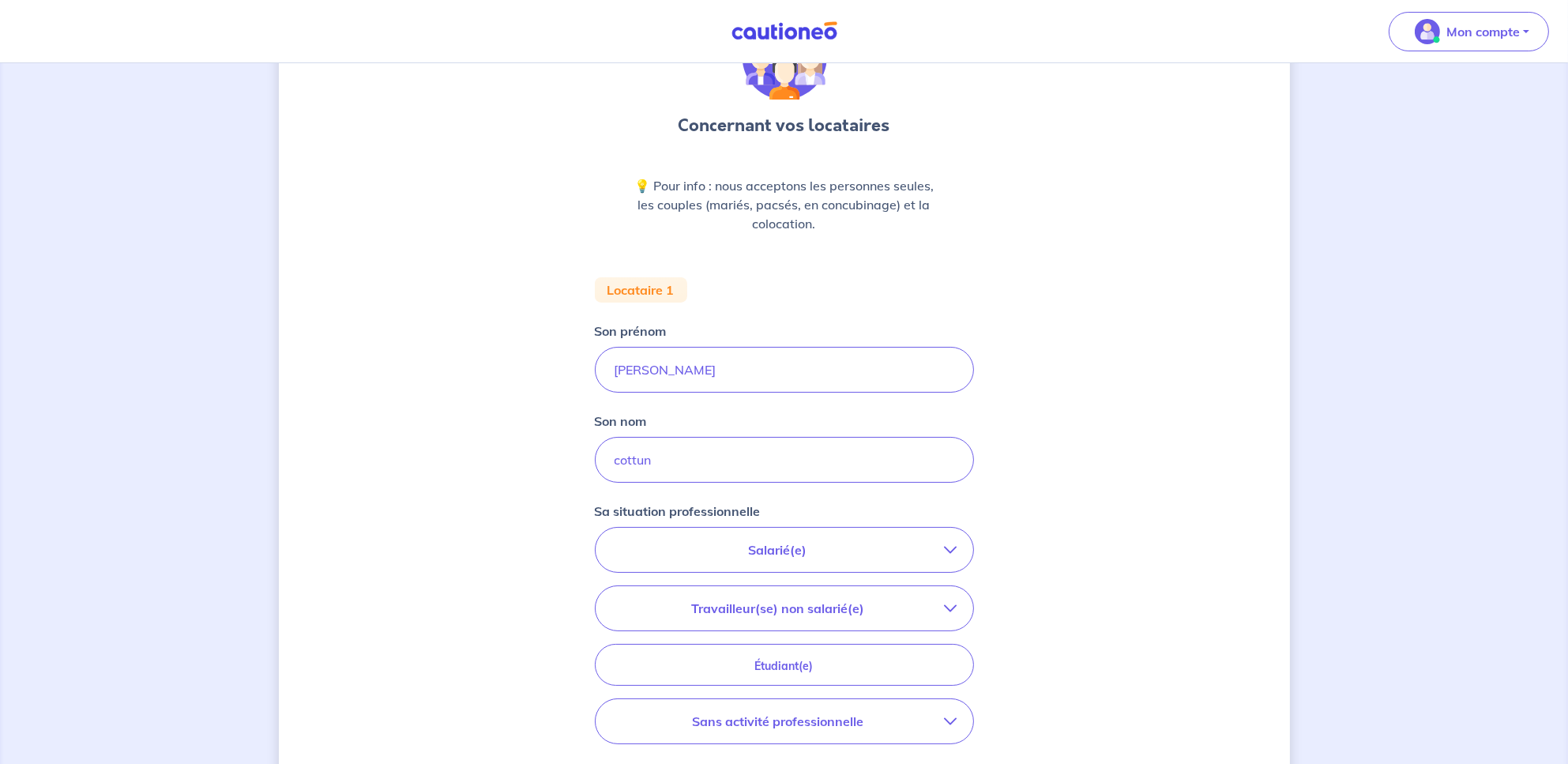
click at [781, 551] on p "Salarié(e)" at bounding box center [778, 549] width 333 height 19
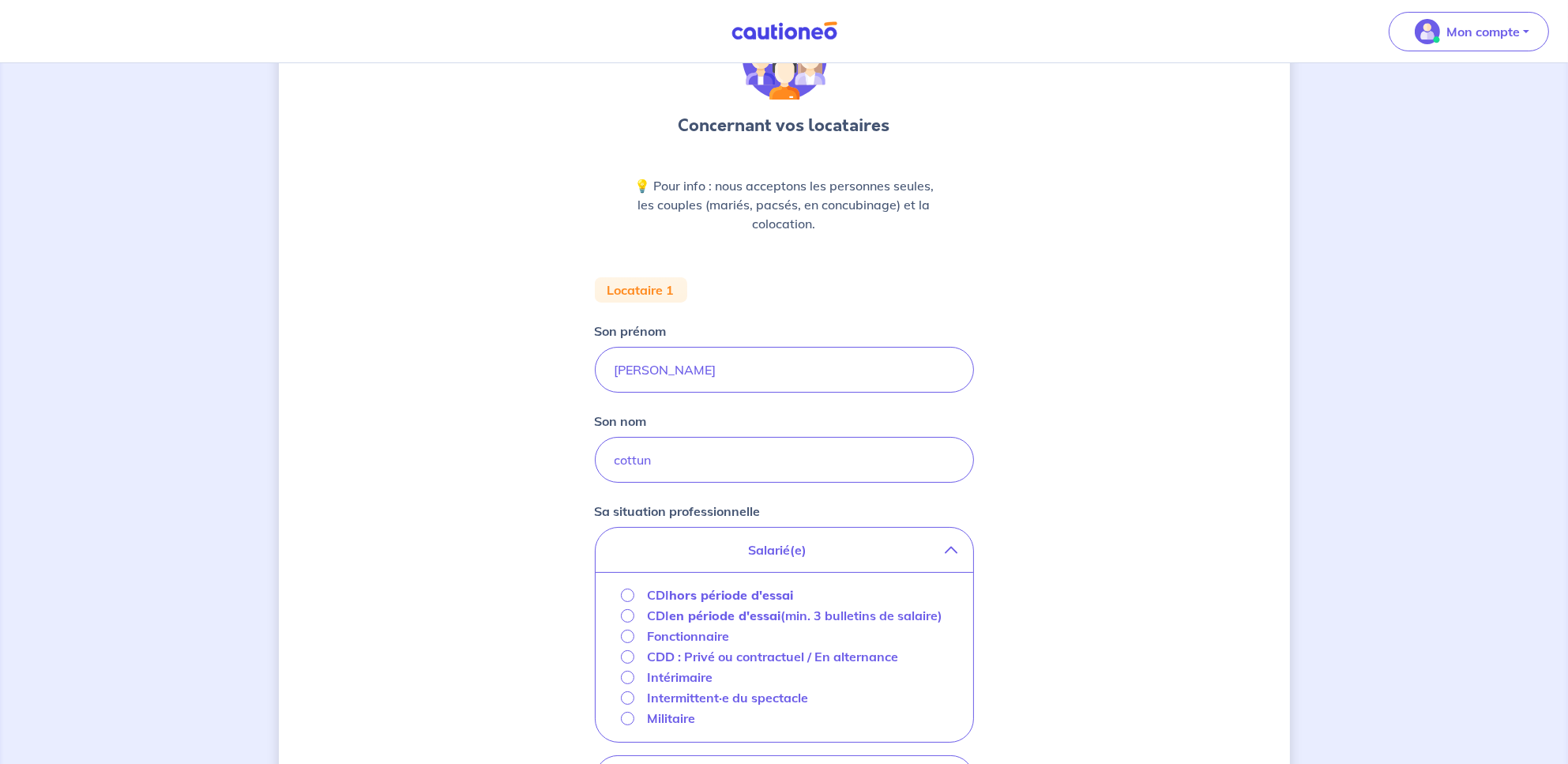
click at [708, 597] on strong "hors période d'essai" at bounding box center [730, 595] width 124 height 15
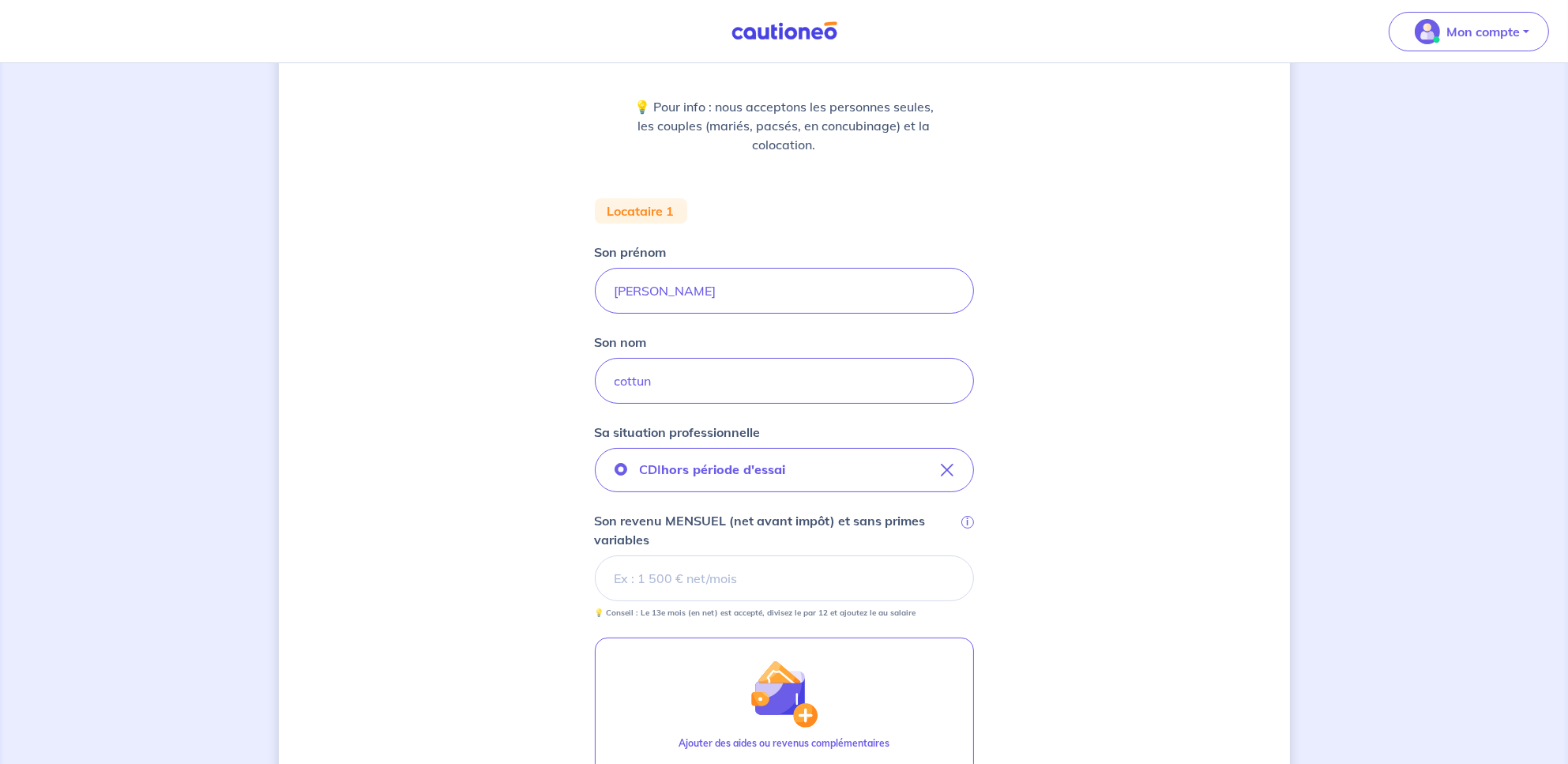
scroll to position [210, 0]
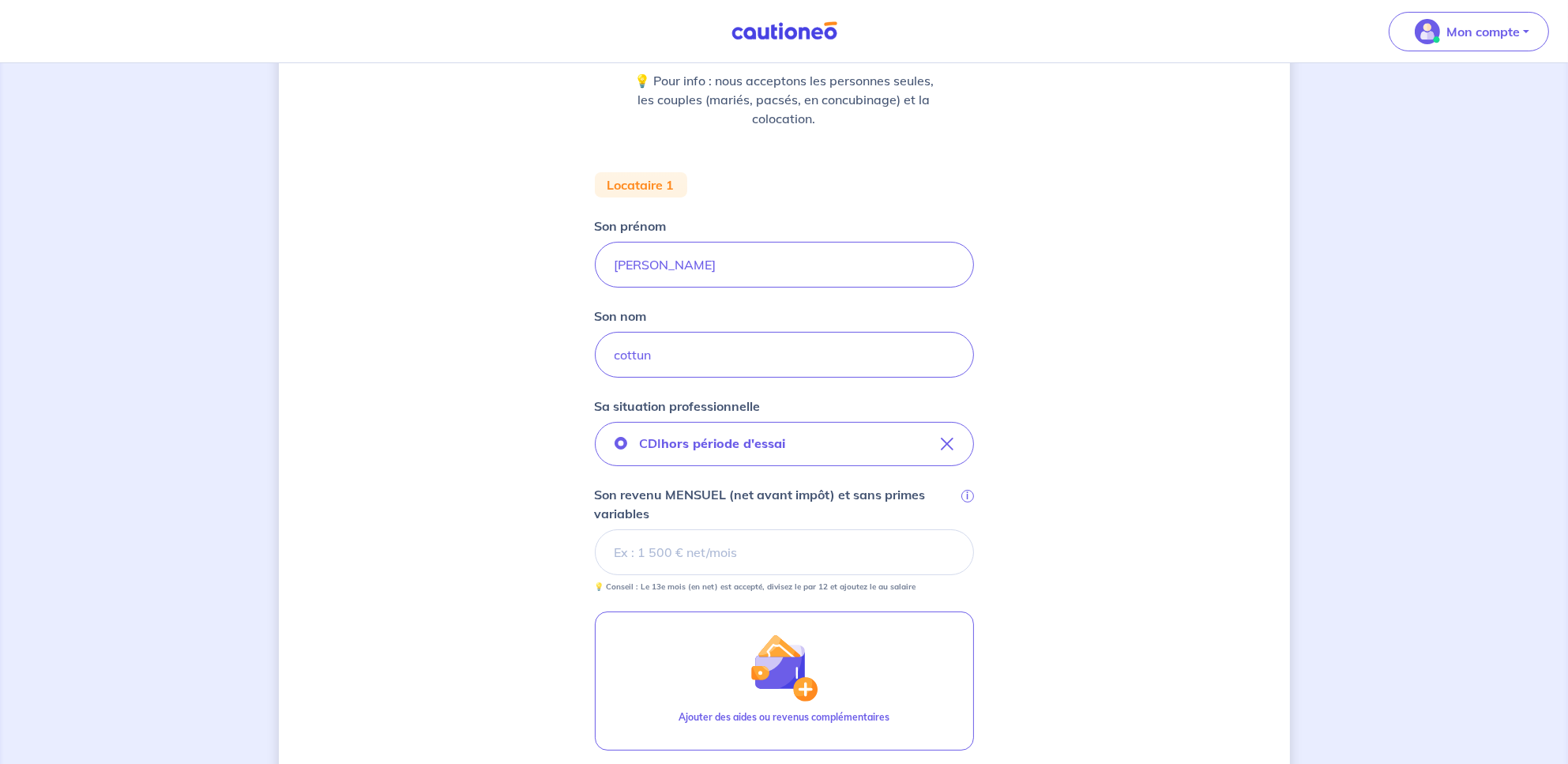
click at [757, 554] on input "Son revenu MENSUEL (net avant impôt) et sans primes variables i" at bounding box center [784, 552] width 379 height 46
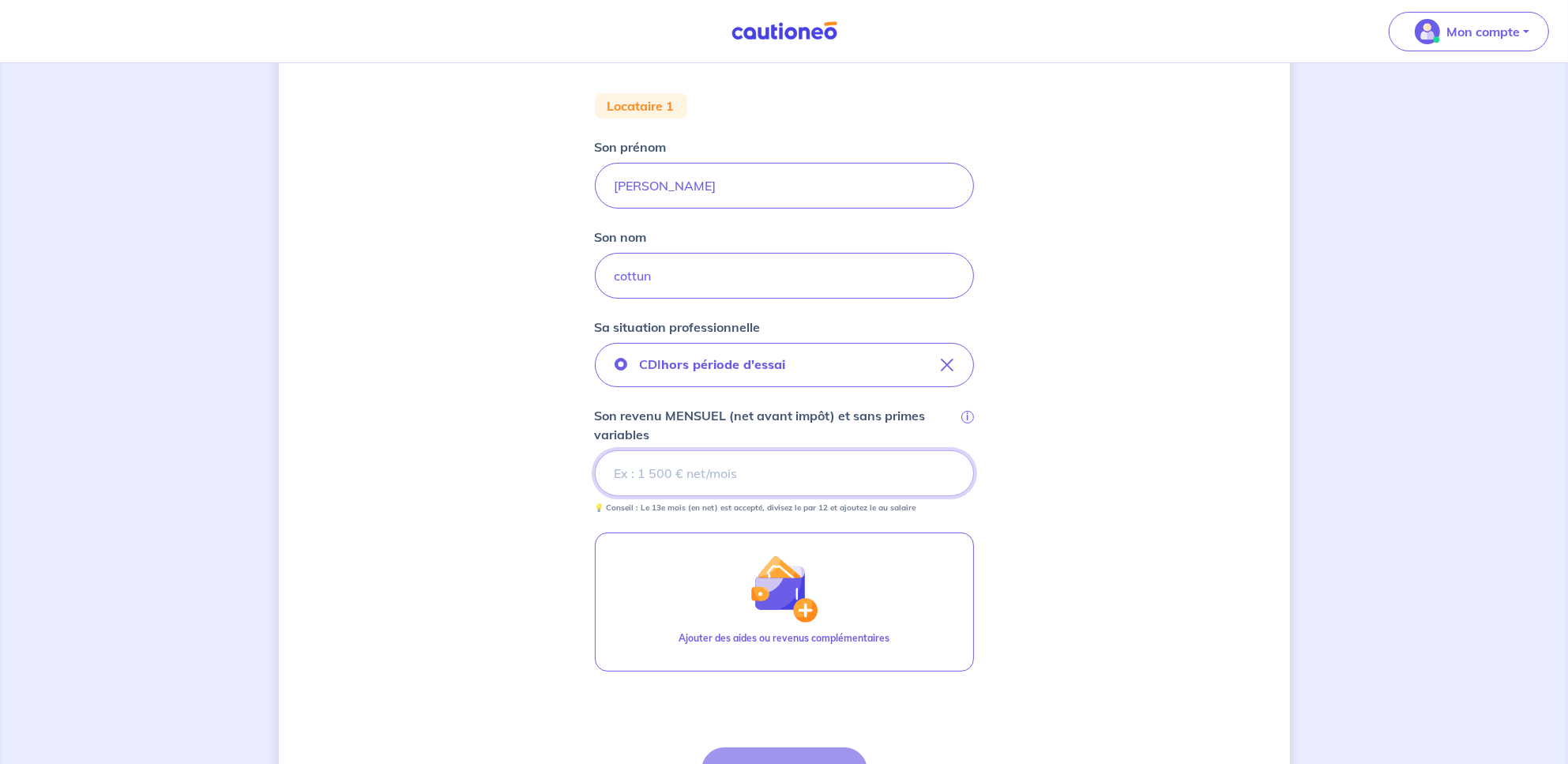
click at [751, 488] on input "Son revenu MENSUEL (net avant impôt) et sans primes variables i" at bounding box center [784, 473] width 379 height 46
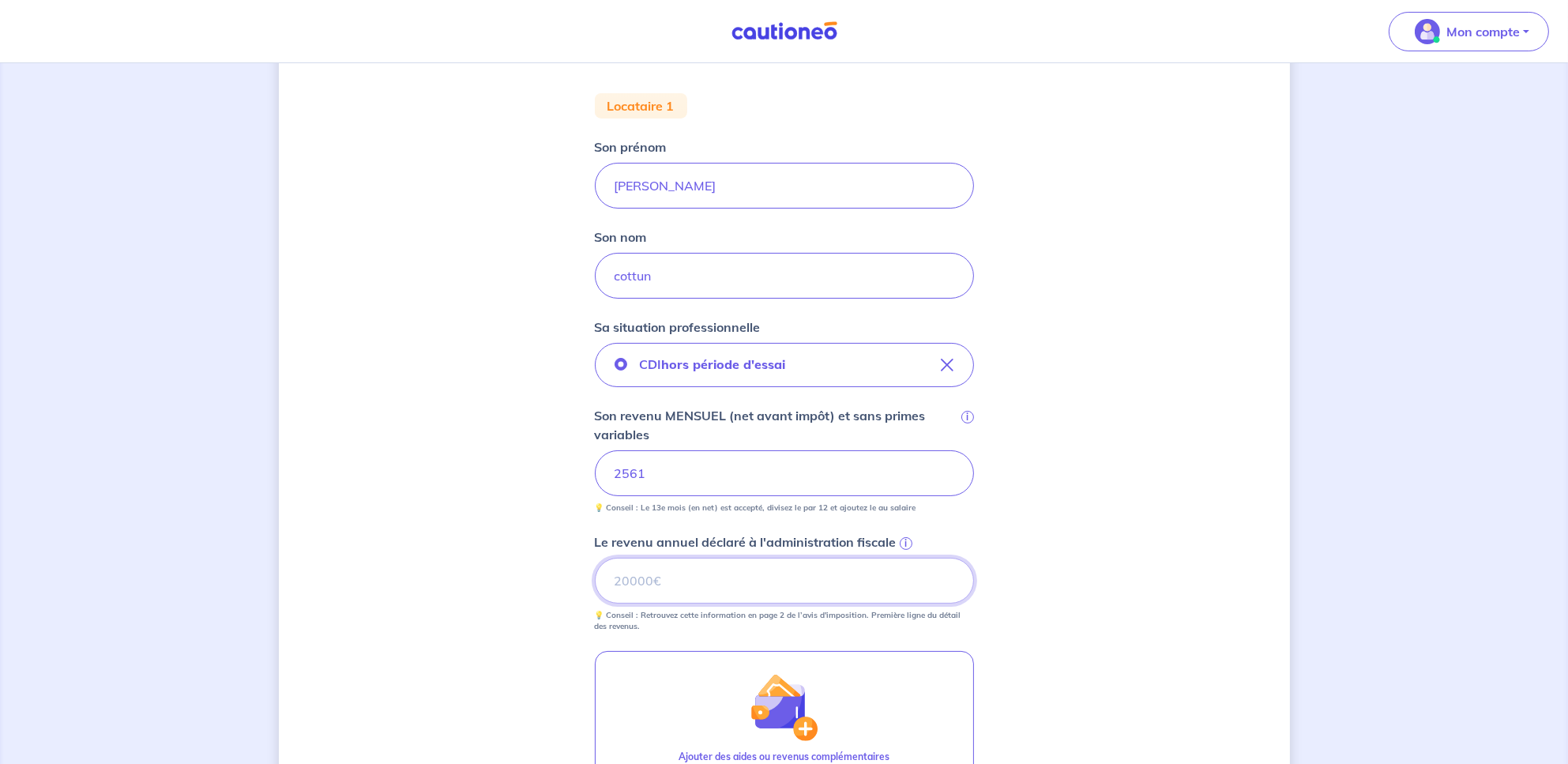
click at [707, 581] on input "Le revenu annuel déclaré à l'administration fiscale i" at bounding box center [784, 580] width 379 height 46
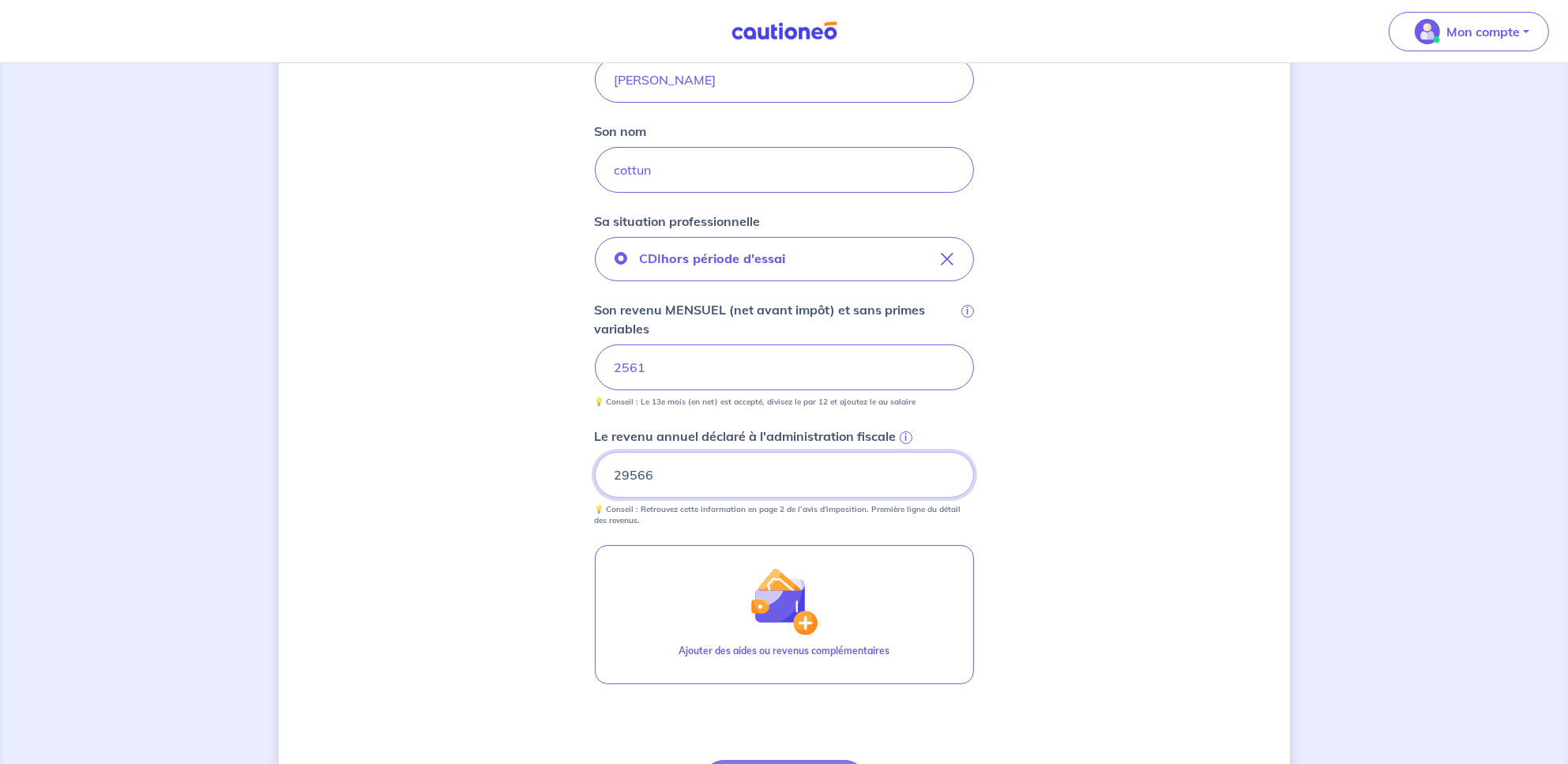
scroll to position [526, 0]
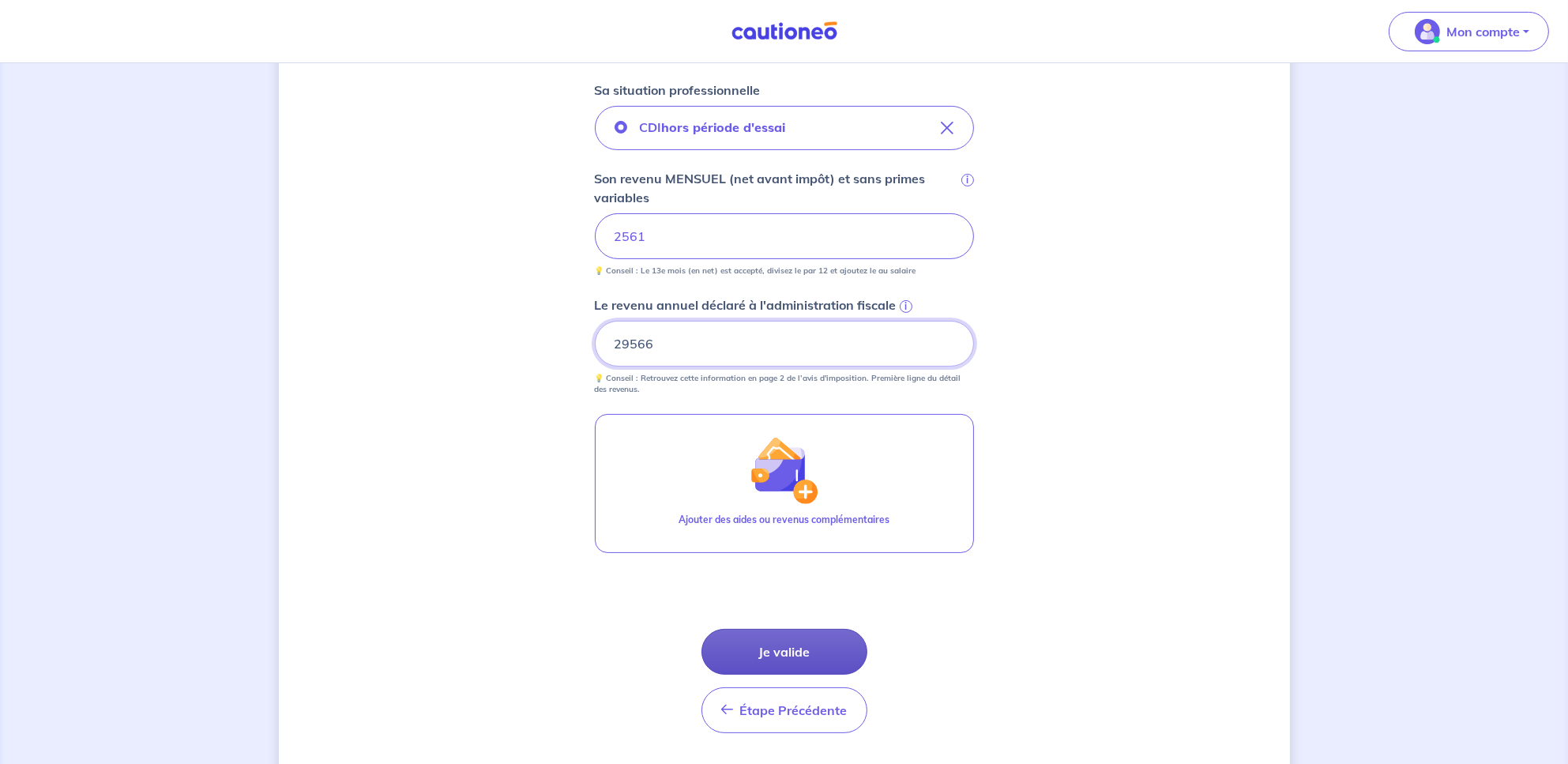
type input "29566"
click at [798, 658] on button "Je valide" at bounding box center [784, 652] width 166 height 46
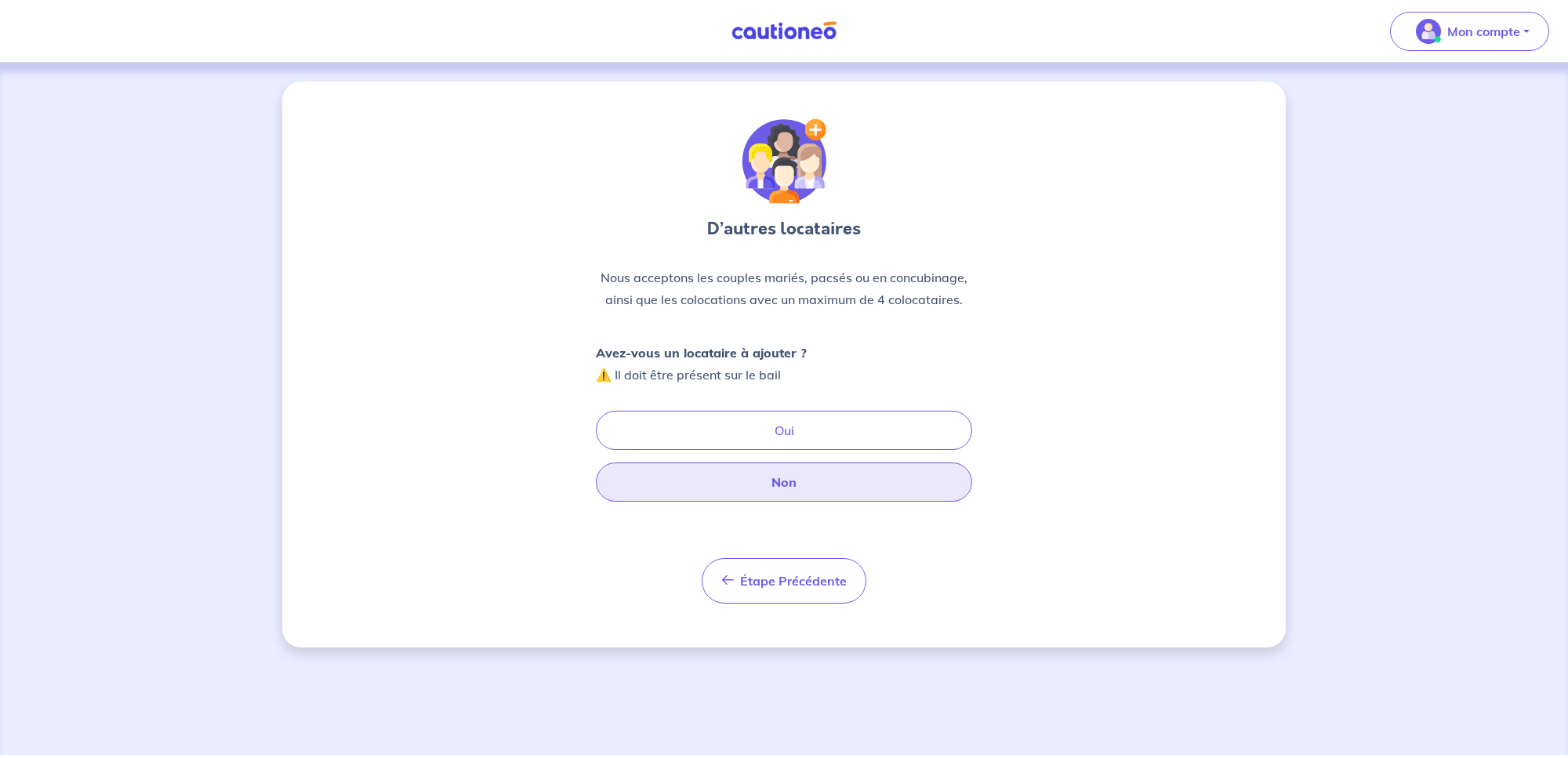
click at [782, 483] on button "Non" at bounding box center [784, 482] width 376 height 40
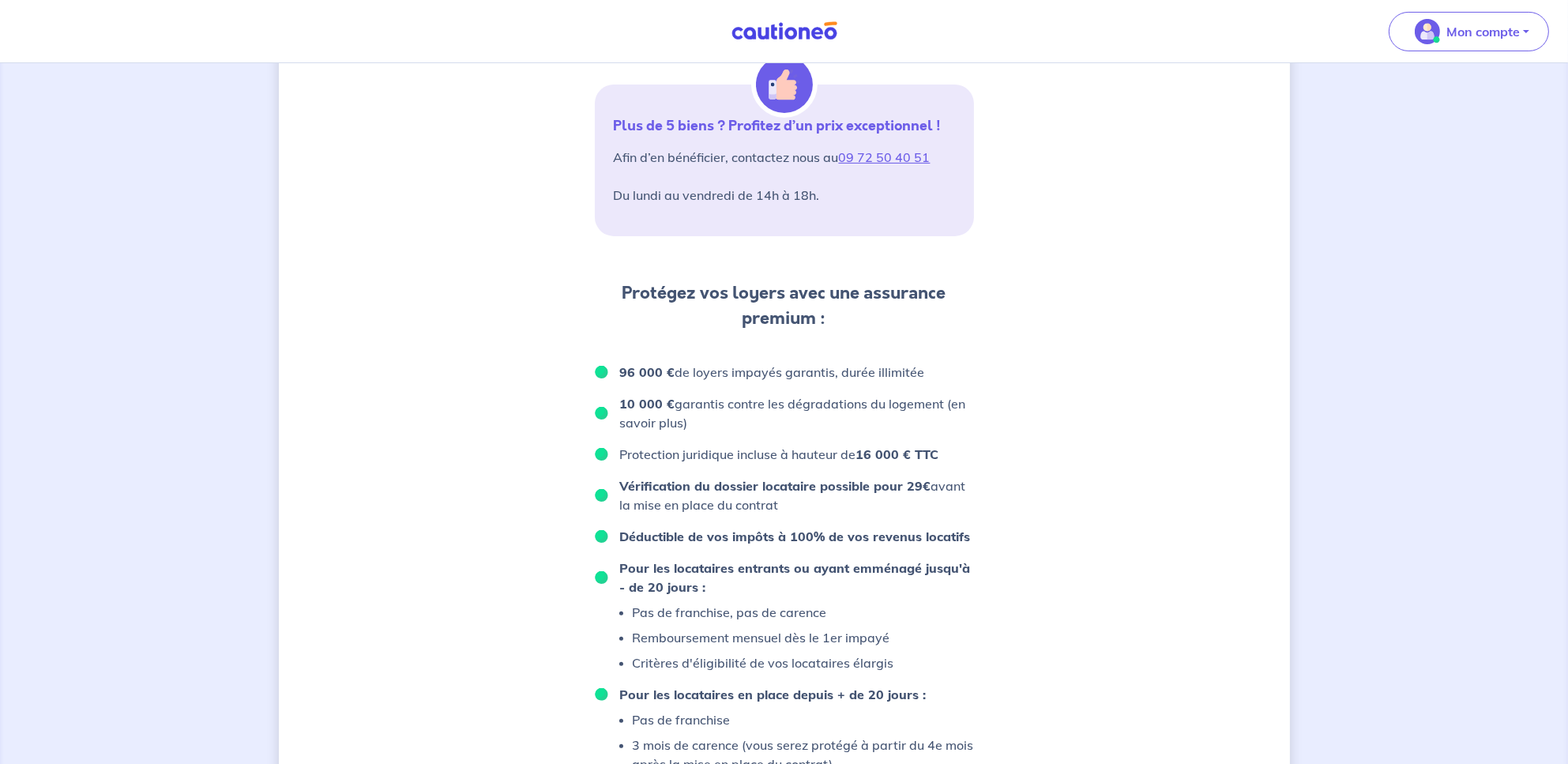
scroll to position [684, 0]
